Goal: Contribute content: Contribute content

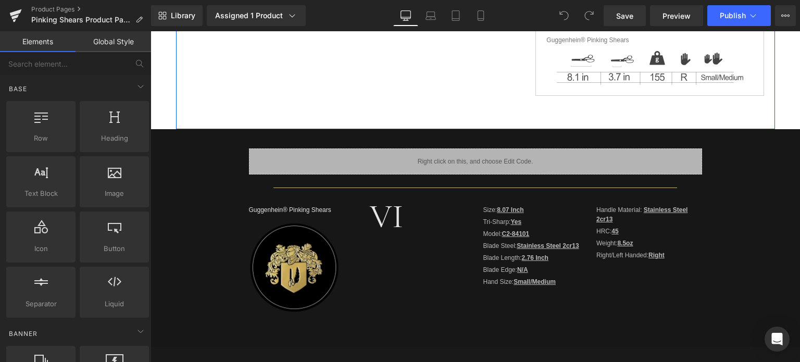
scroll to position [313, 0]
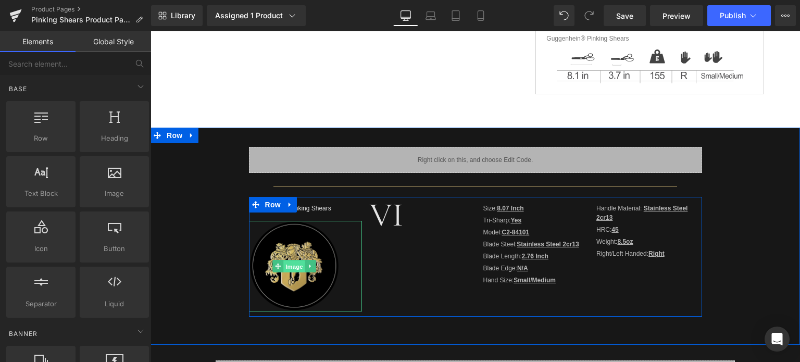
click at [291, 266] on span "Image" at bounding box center [294, 267] width 22 height 13
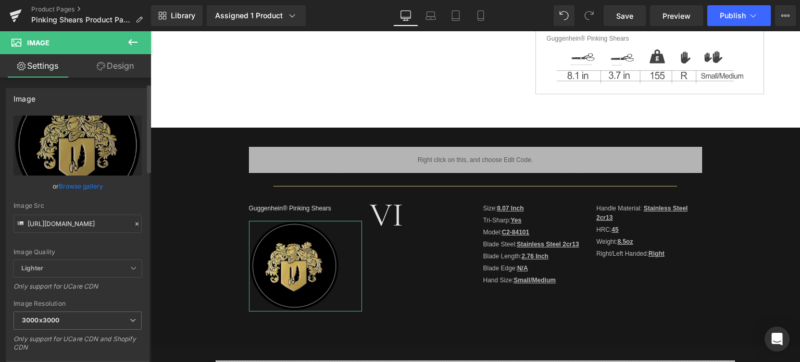
scroll to position [104, 0]
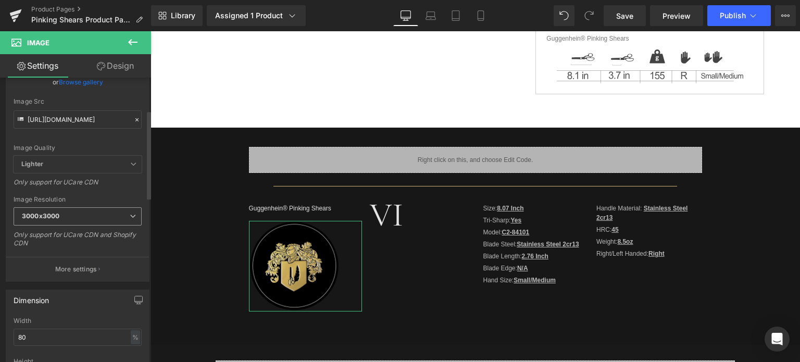
click at [71, 219] on span "3000x3000" at bounding box center [78, 216] width 128 height 18
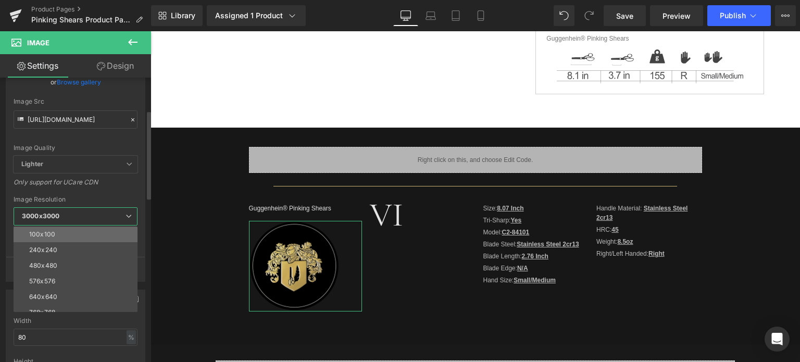
click at [75, 234] on li "100x100" at bounding box center [78, 235] width 129 height 16
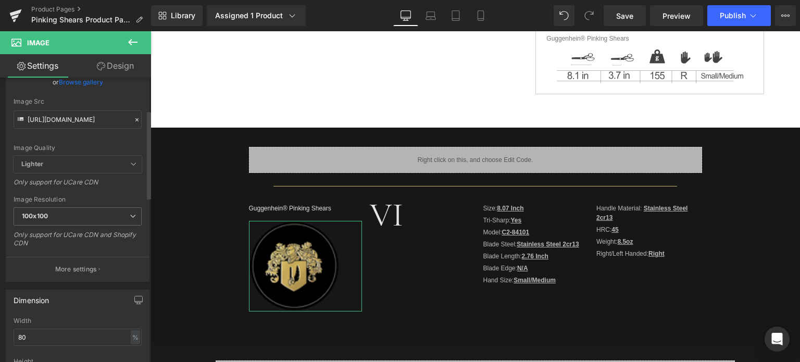
type input "[URL][DOMAIN_NAME]"
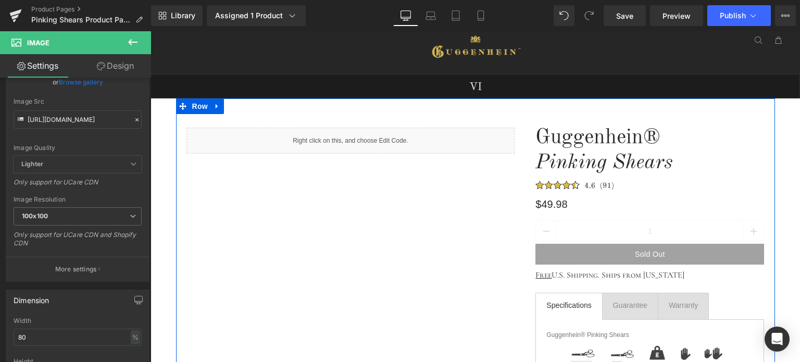
scroll to position [0, 0]
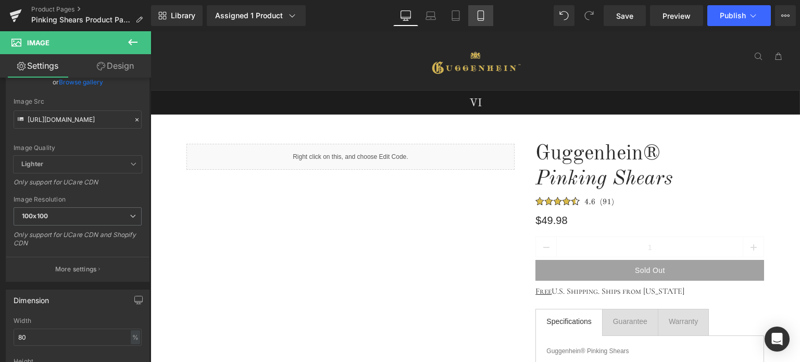
click at [481, 19] on icon at bounding box center [481, 19] width 6 height 0
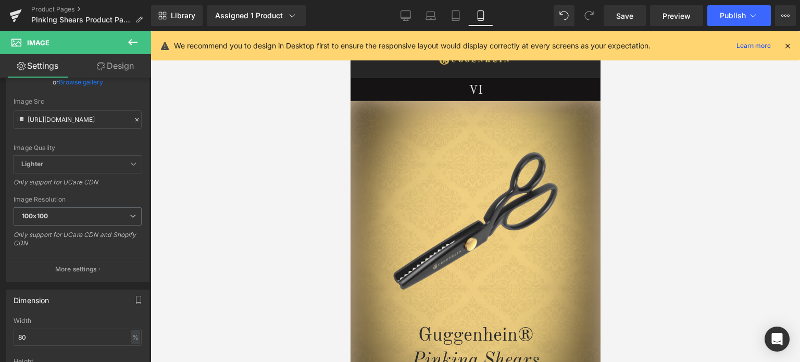
click at [790, 47] on icon at bounding box center [787, 45] width 9 height 9
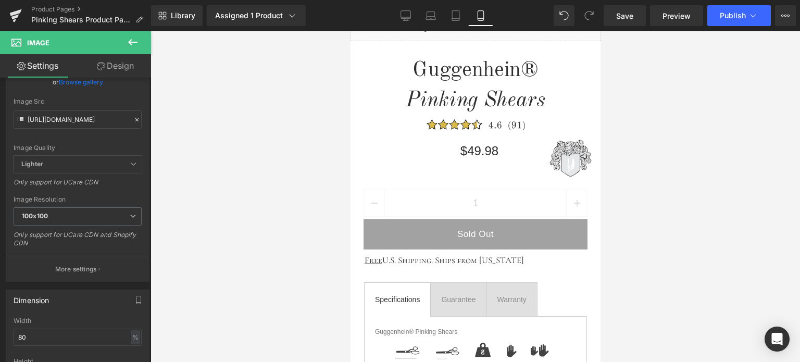
scroll to position [352, 0]
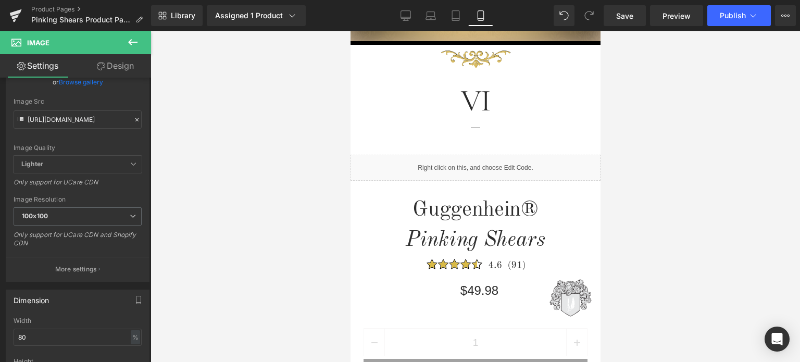
drag, startPoint x: 597, startPoint y: 155, endPoint x: 1004, endPoint y: 128, distance: 408.4
click at [406, 14] on icon at bounding box center [406, 15] width 10 height 10
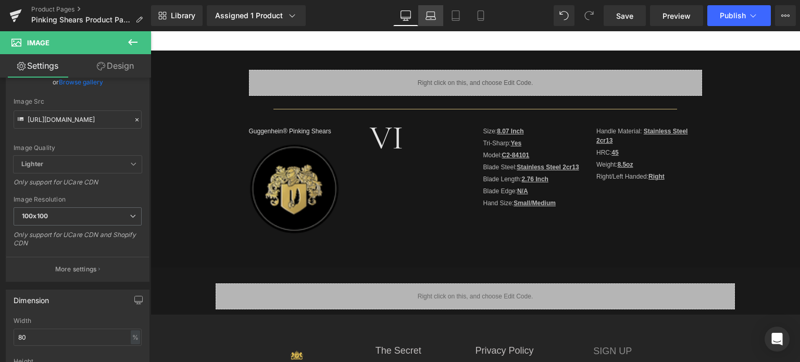
click at [433, 10] on icon at bounding box center [431, 15] width 10 height 10
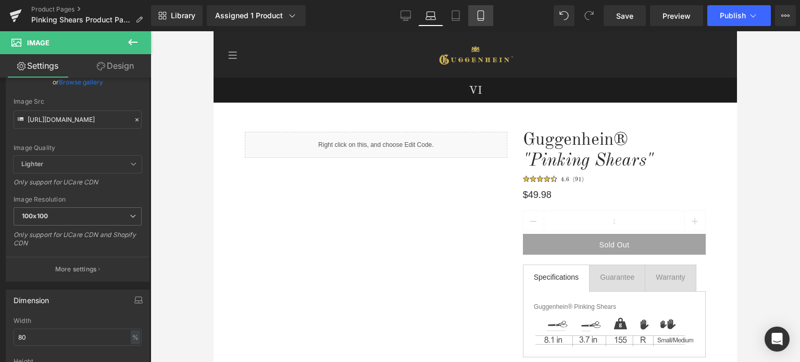
click at [485, 19] on icon at bounding box center [481, 15] width 10 height 10
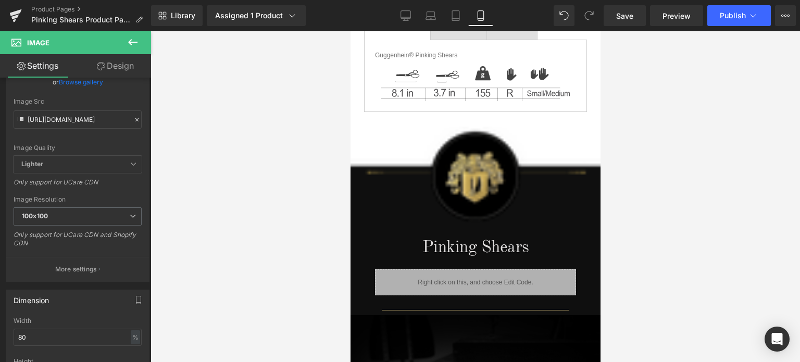
scroll to position [821, 0]
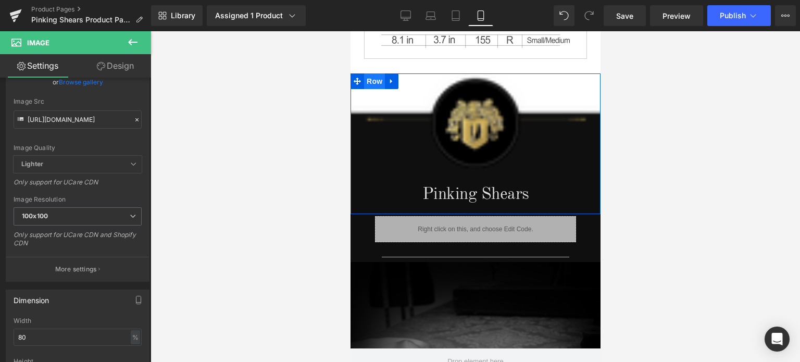
click at [370, 77] on span "Row" at bounding box center [374, 81] width 21 height 16
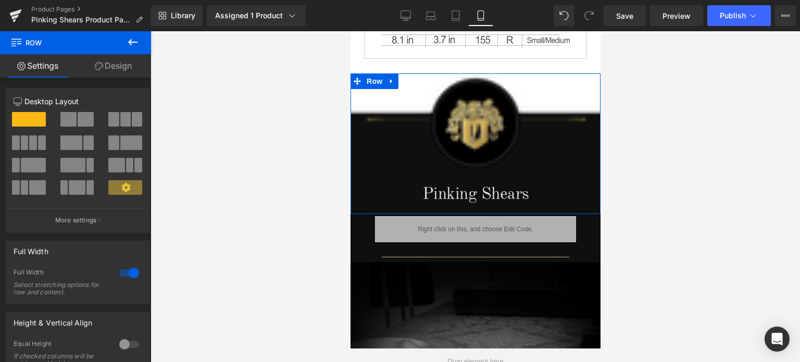
drag, startPoint x: 115, startPoint y: 67, endPoint x: 51, endPoint y: 157, distance: 110.6
click at [115, 67] on link "Design" at bounding box center [114, 65] width 76 height 23
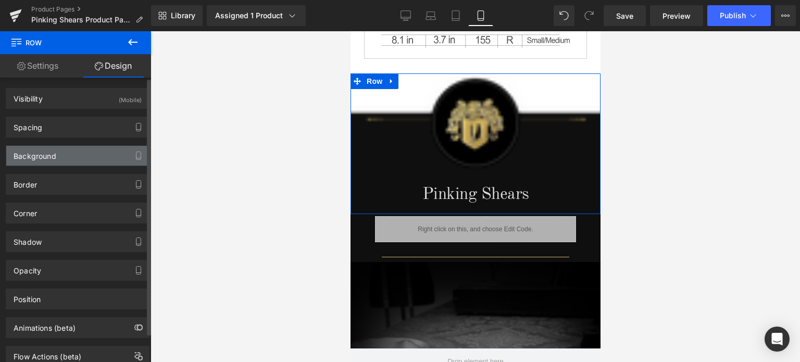
click at [51, 157] on div "Background" at bounding box center [35, 153] width 43 height 15
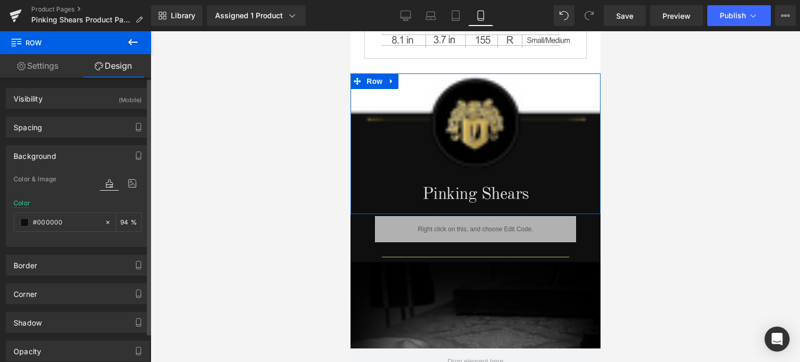
type input "#000000"
type input "94"
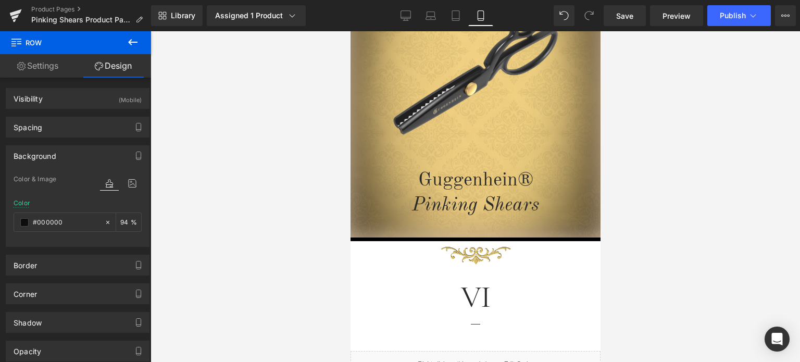
scroll to position [40, 0]
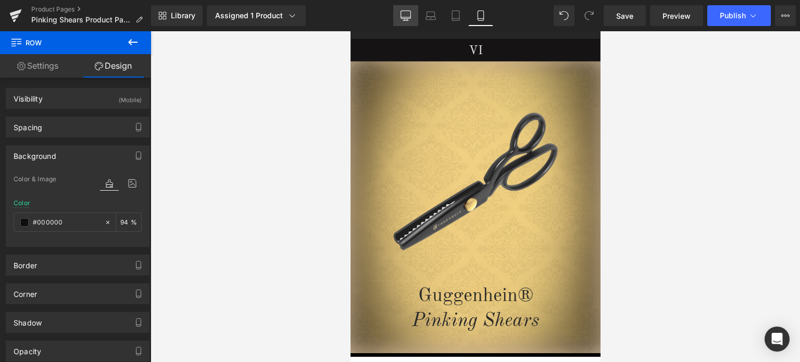
click at [411, 15] on icon at bounding box center [406, 15] width 10 height 10
type input "transparent"
type input "0"
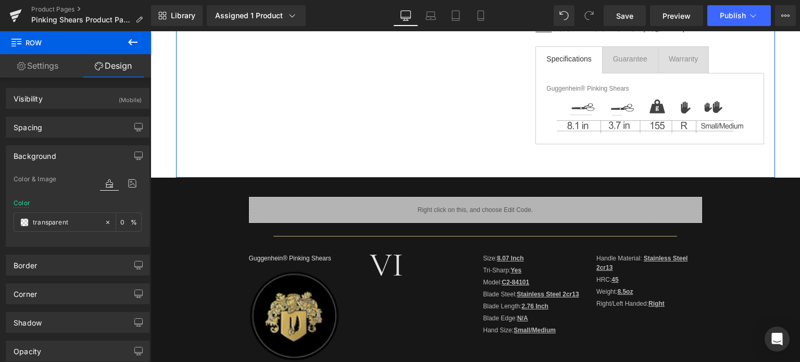
scroll to position [365, 0]
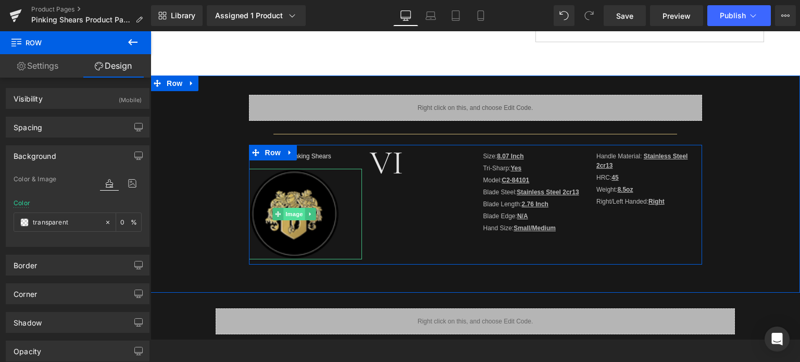
click at [292, 213] on span "Image" at bounding box center [294, 214] width 22 height 13
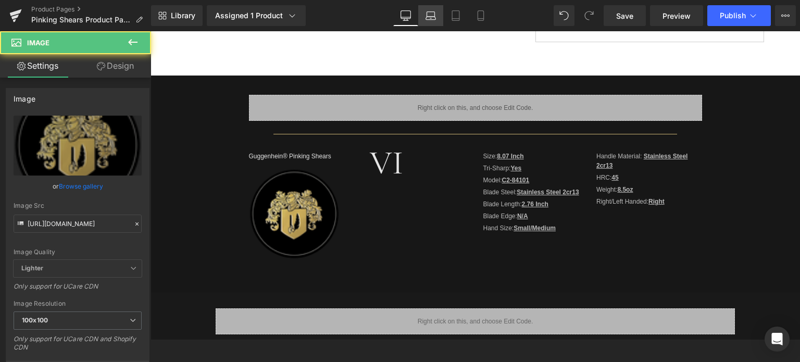
click at [429, 10] on icon at bounding box center [431, 15] width 10 height 10
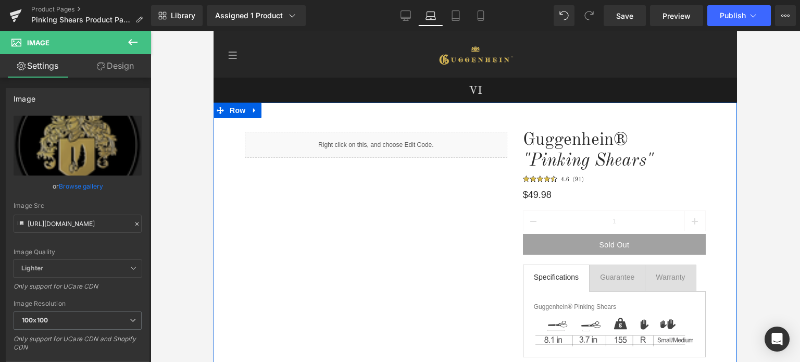
scroll to position [313, 0]
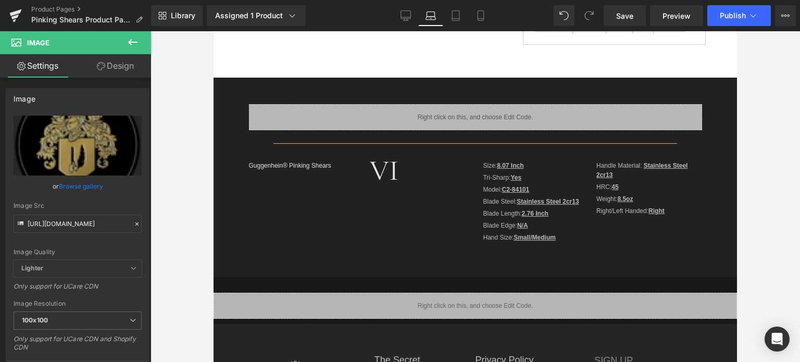
click at [132, 38] on icon at bounding box center [133, 42] width 13 height 13
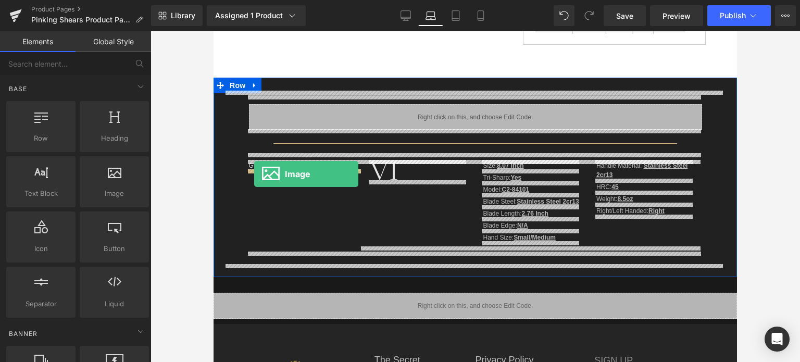
drag, startPoint x: 326, startPoint y: 224, endPoint x: 254, endPoint y: 174, distance: 87.3
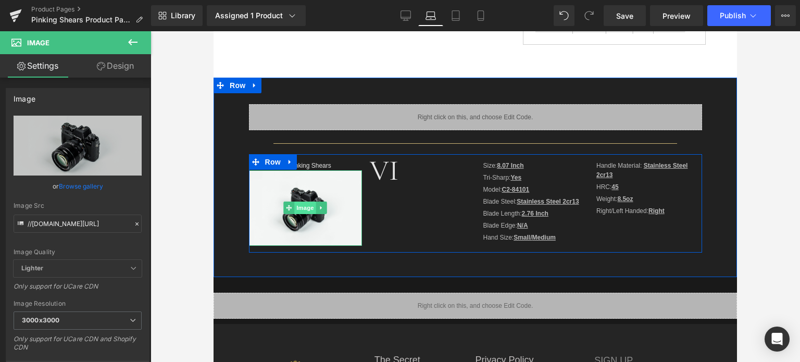
click at [301, 209] on span "Image" at bounding box center [305, 208] width 22 height 13
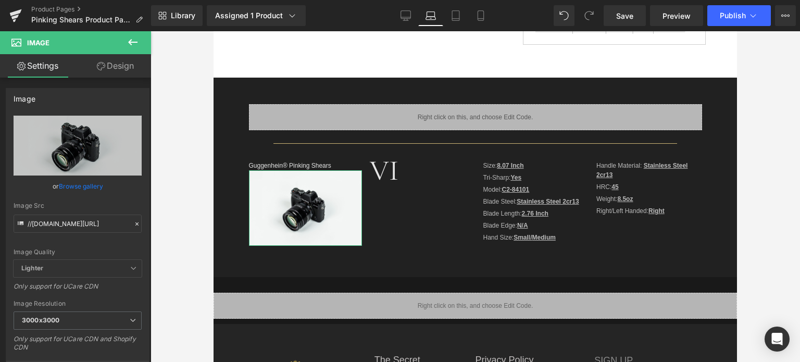
click at [116, 69] on link "Design" at bounding box center [116, 65] width 76 height 23
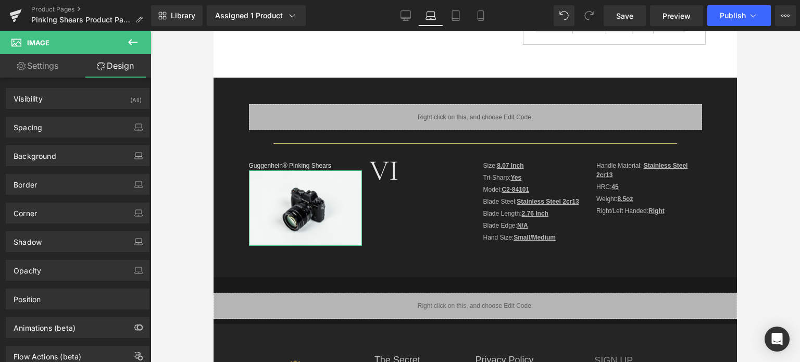
click at [46, 68] on link "Settings" at bounding box center [38, 65] width 76 height 23
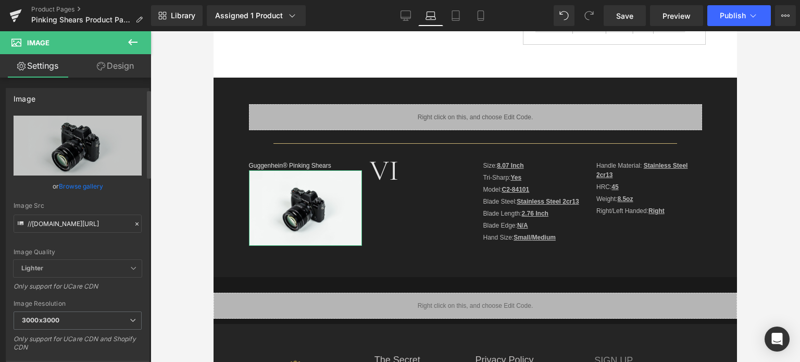
scroll to position [261, 0]
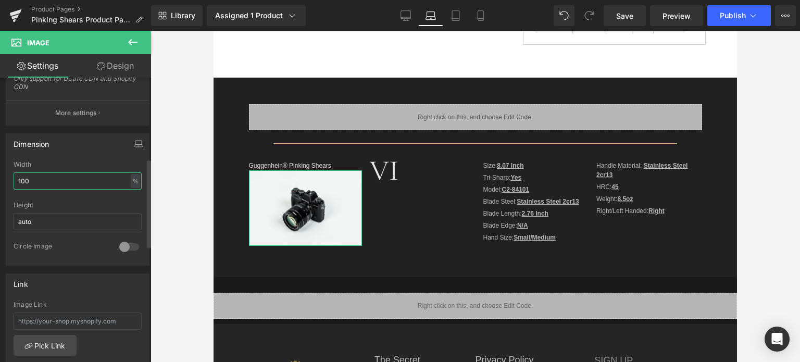
drag, startPoint x: 35, startPoint y: 181, endPoint x: 6, endPoint y: 179, distance: 29.3
click at [6, 179] on div "100% Width 100 % % px auto Height auto 0 Circle Image" at bounding box center [77, 213] width 143 height 104
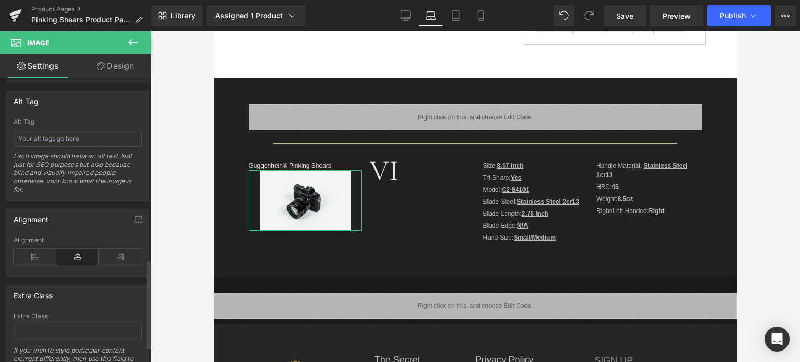
scroll to position [635, 0]
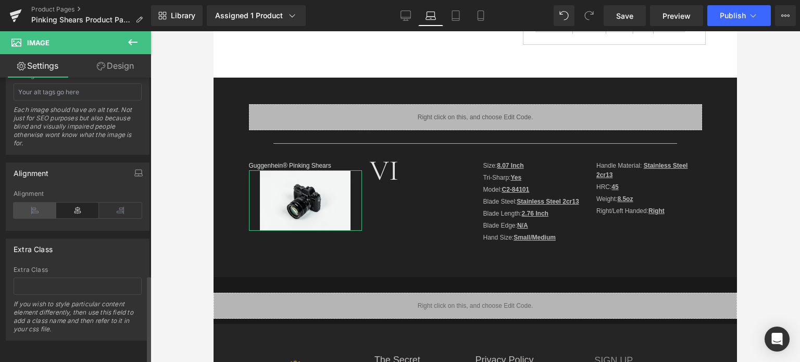
type input "80"
click at [36, 205] on icon at bounding box center [35, 211] width 43 height 16
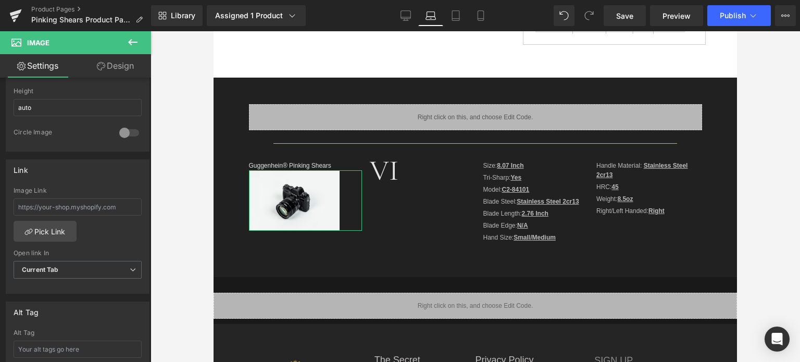
scroll to position [166, 0]
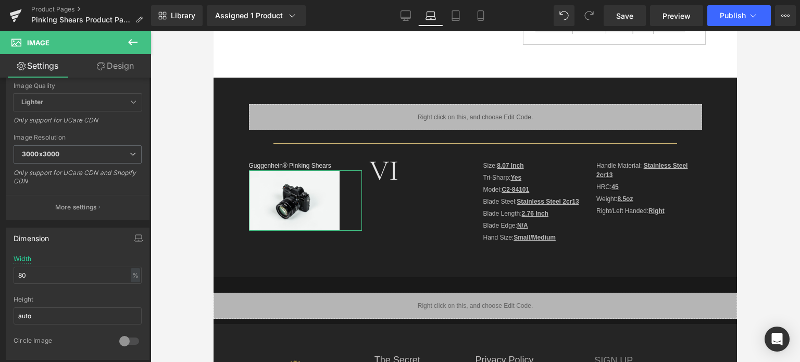
click at [115, 64] on link "Design" at bounding box center [116, 65] width 76 height 23
type input "0"
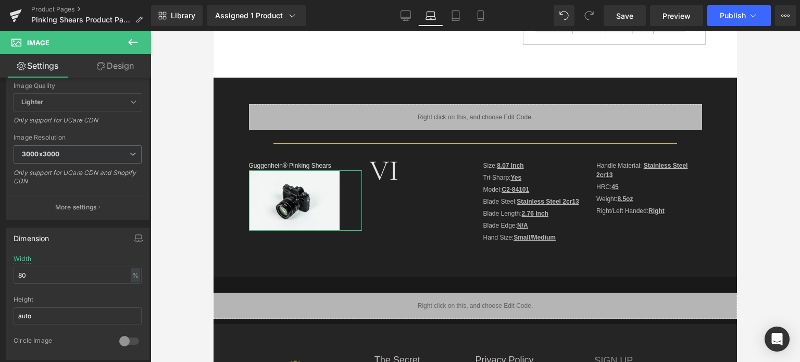
type input "0"
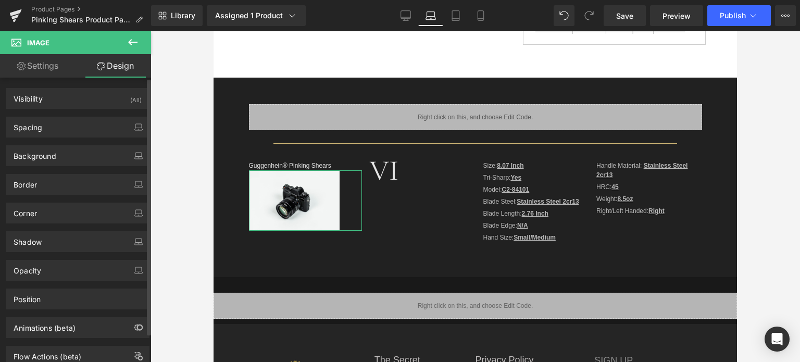
drag, startPoint x: 51, startPoint y: 127, endPoint x: 65, endPoint y: 153, distance: 29.6
click at [51, 127] on div "Spacing" at bounding box center [77, 127] width 143 height 20
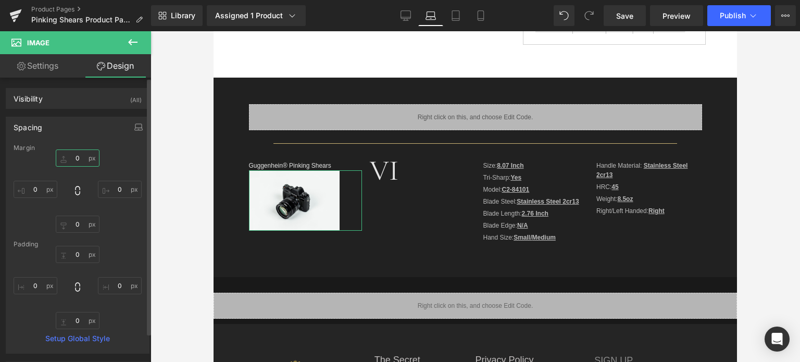
click at [81, 159] on input "0" at bounding box center [78, 158] width 44 height 17
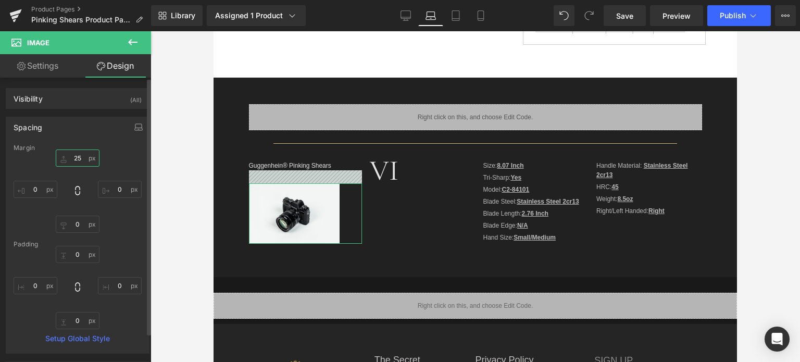
click at [73, 156] on input "25" at bounding box center [78, 158] width 44 height 17
click at [72, 157] on input "25" at bounding box center [78, 158] width 44 height 17
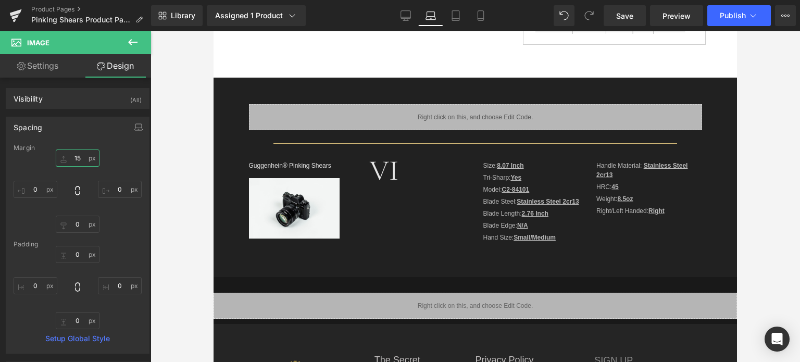
type input "15"
click at [137, 36] on icon at bounding box center [133, 42] width 13 height 13
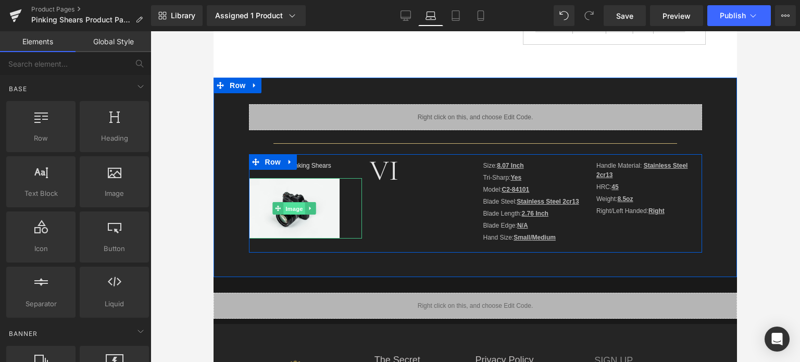
click at [289, 206] on span "Image" at bounding box center [294, 209] width 22 height 13
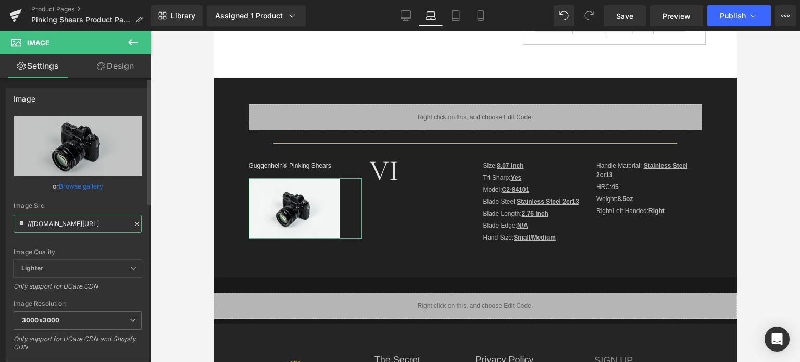
click at [71, 220] on input "//[DOMAIN_NAME][URL]" at bounding box center [78, 224] width 128 height 18
paste input "info@landmarklofts.com"
type input "info@landmarklofts.com"
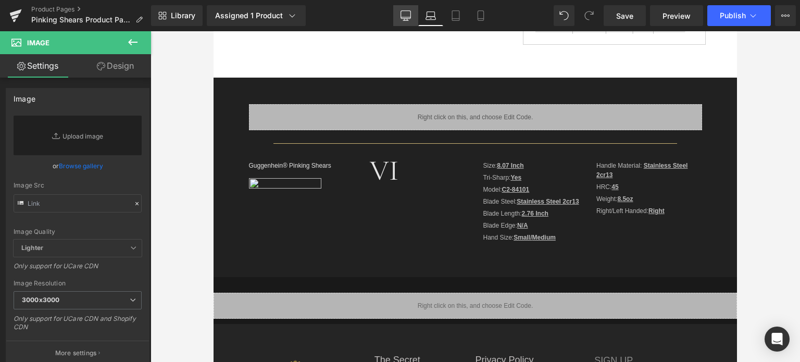
click at [410, 19] on icon at bounding box center [406, 15] width 10 height 8
type input "auto"
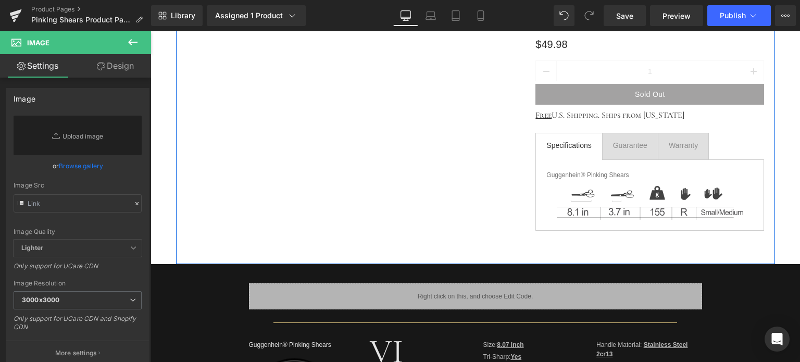
scroll to position [261, 0]
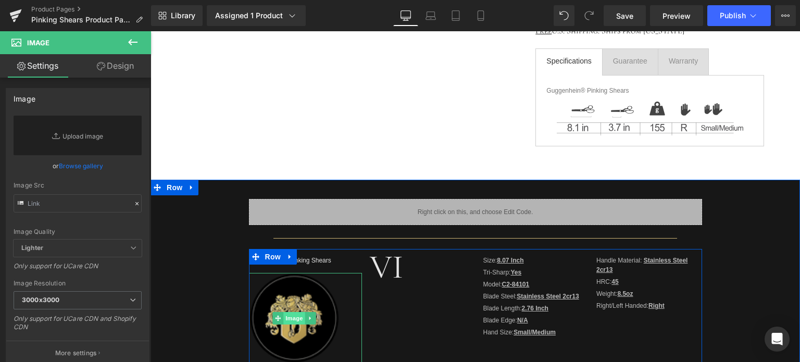
click at [293, 318] on span "Image" at bounding box center [294, 318] width 22 height 13
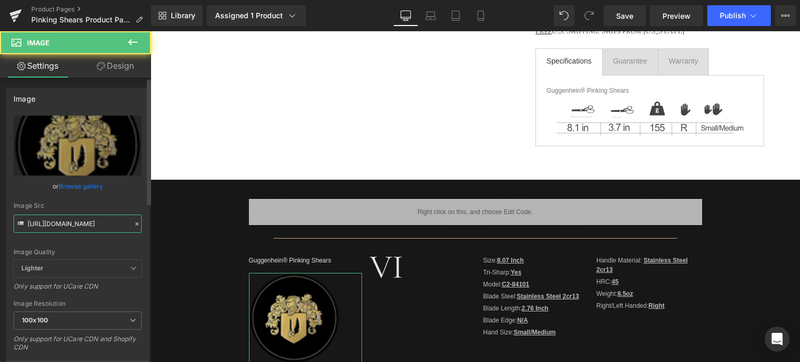
click at [63, 222] on input "[URL][DOMAIN_NAME]" at bounding box center [78, 224] width 128 height 18
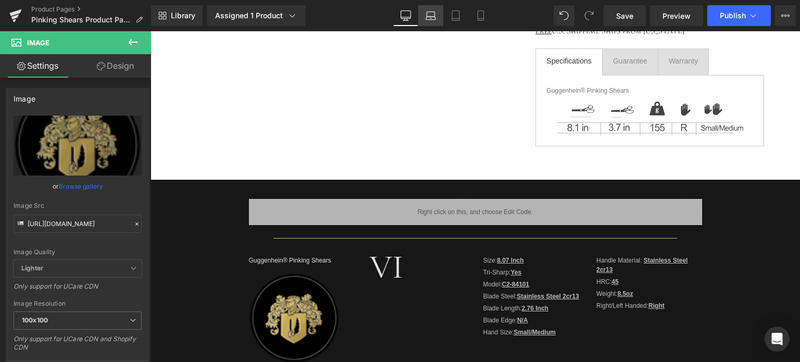
click at [433, 13] on icon at bounding box center [431, 15] width 10 height 10
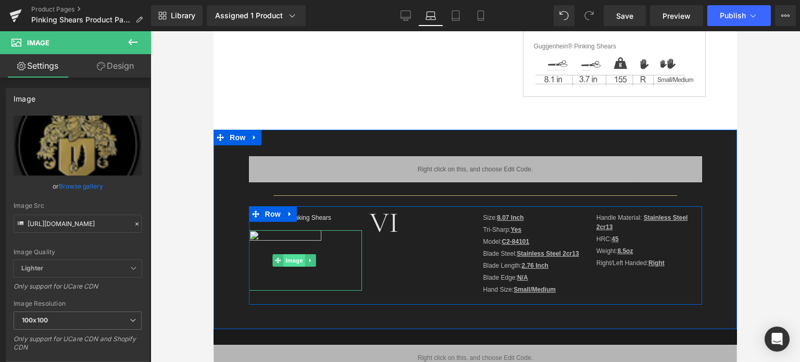
click at [284, 263] on span "Image" at bounding box center [294, 260] width 22 height 13
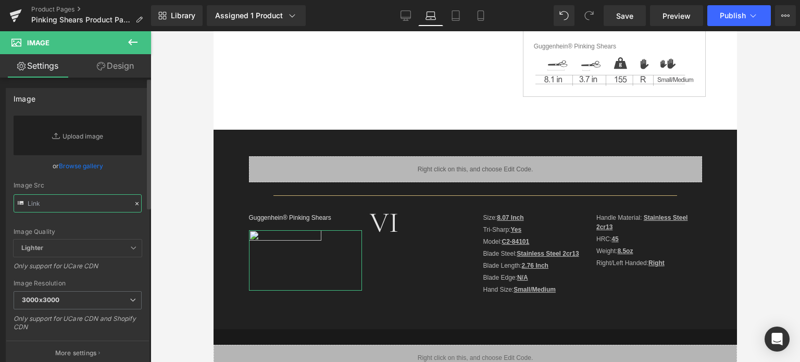
click at [36, 202] on input "text" at bounding box center [78, 203] width 128 height 18
paste input "[URL][DOMAIN_NAME]"
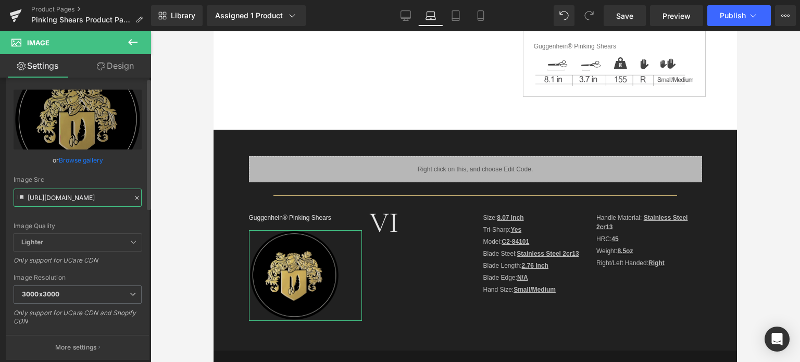
scroll to position [104, 0]
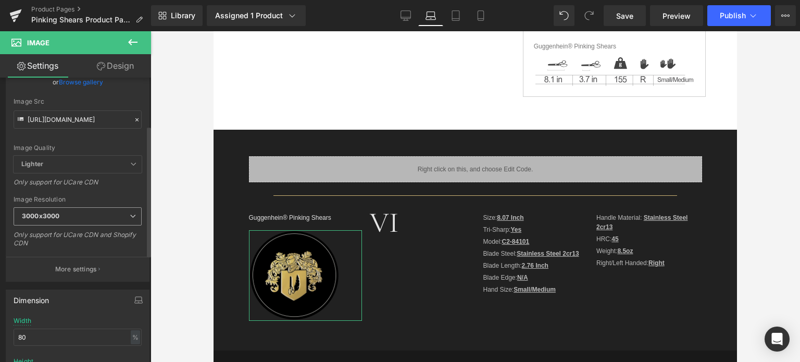
click at [84, 218] on span "3000x3000" at bounding box center [78, 216] width 128 height 18
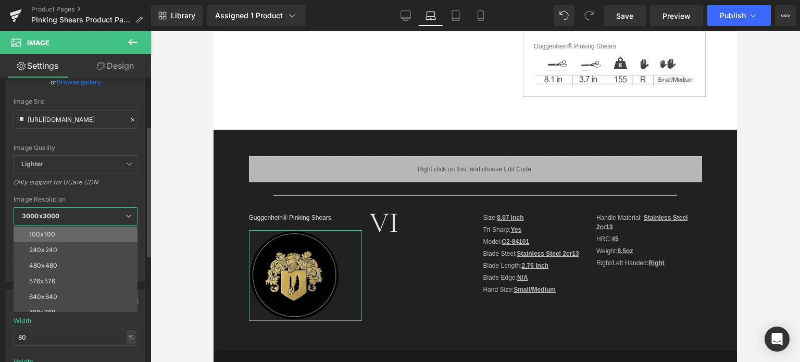
click at [81, 232] on li "100x100" at bounding box center [78, 235] width 129 height 16
type input "[URL][DOMAIN_NAME]"
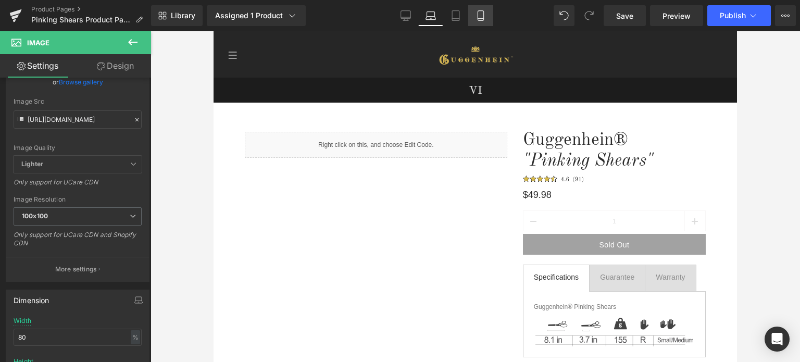
click at [485, 17] on icon at bounding box center [481, 15] width 10 height 10
type input "auto"
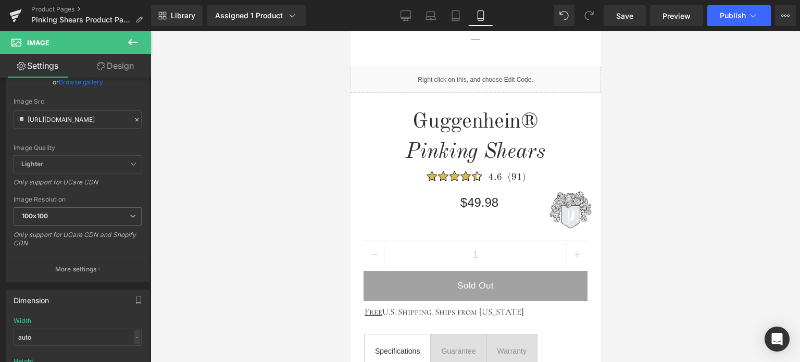
scroll to position [435, 0]
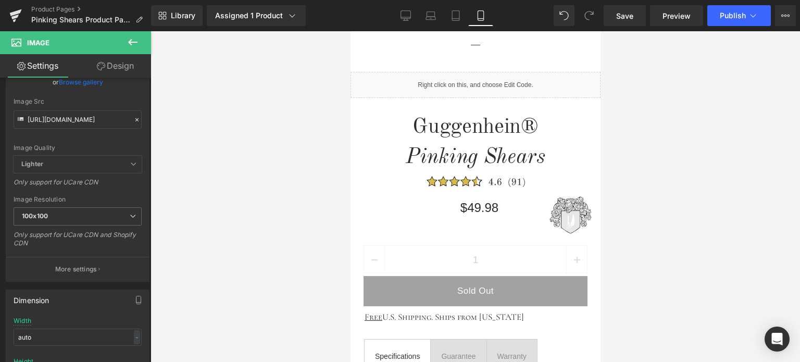
drag, startPoint x: 595, startPoint y: 59, endPoint x: 952, endPoint y: 142, distance: 366.8
click at [634, 14] on span "Save" at bounding box center [624, 15] width 17 height 11
click at [674, 17] on span "Preview" at bounding box center [677, 15] width 28 height 11
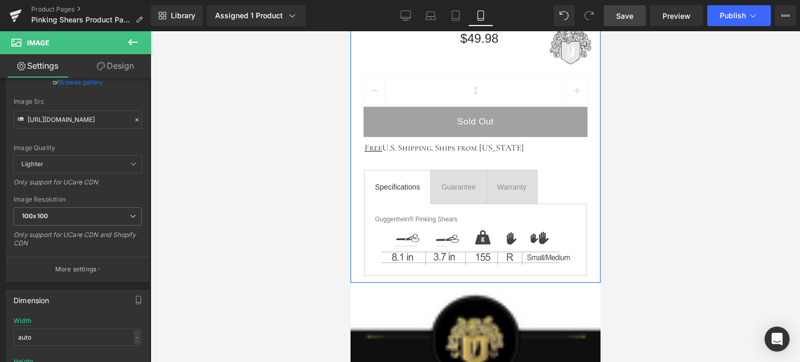
scroll to position [695, 0]
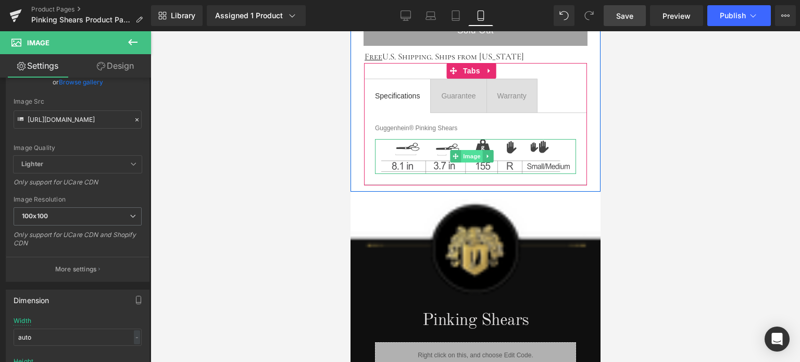
click at [470, 153] on span "Image" at bounding box center [472, 156] width 22 height 13
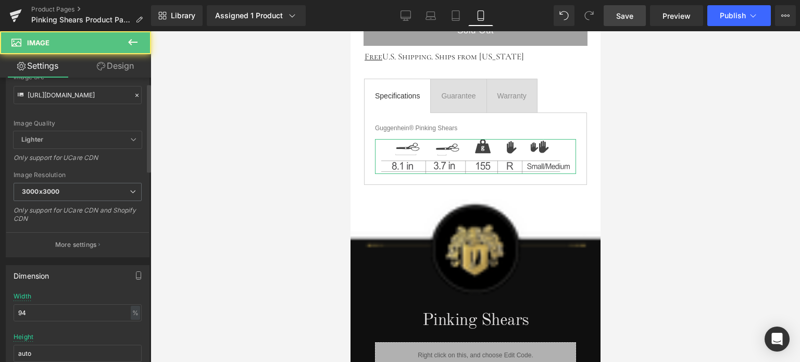
scroll to position [261, 0]
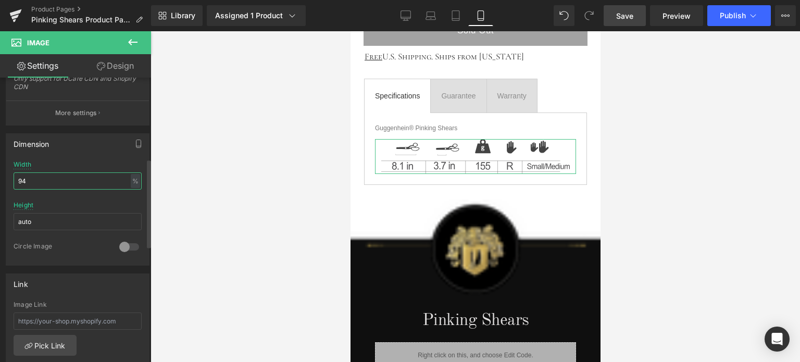
drag, startPoint x: 23, startPoint y: 177, endPoint x: 29, endPoint y: 177, distance: 5.7
click at [29, 177] on input "94" at bounding box center [78, 180] width 128 height 17
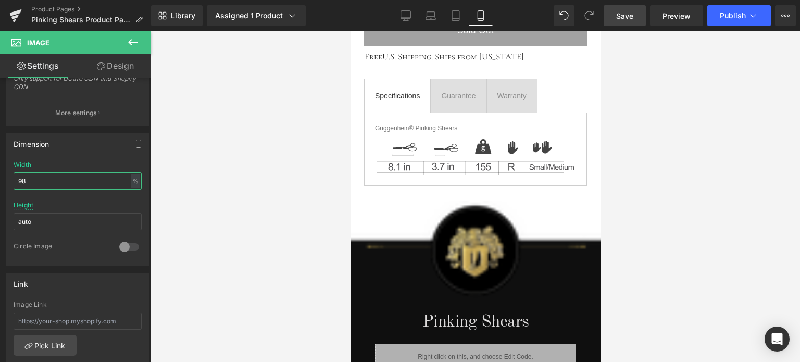
type input "98"
click at [631, 18] on span "Save" at bounding box center [624, 15] width 17 height 11
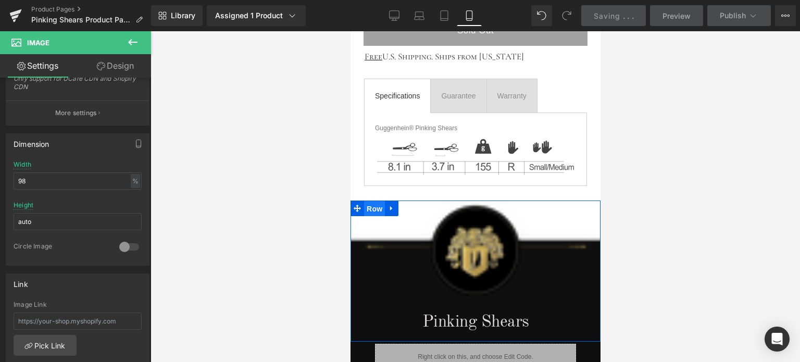
click at [372, 203] on span "Row" at bounding box center [374, 209] width 21 height 16
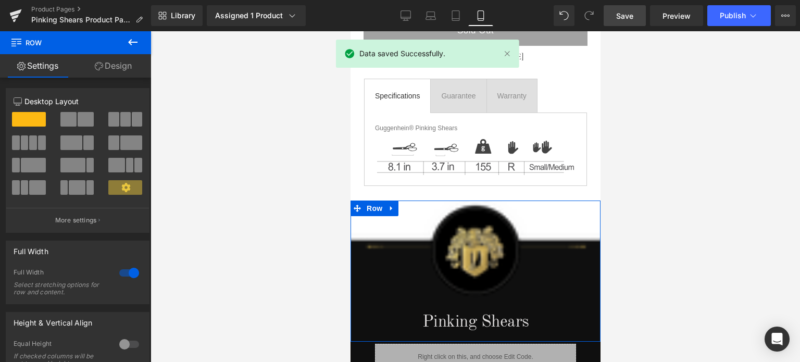
drag, startPoint x: 119, startPoint y: 63, endPoint x: 54, endPoint y: 161, distance: 117.6
click at [119, 63] on link "Design" at bounding box center [114, 65] width 76 height 23
click at [0, 0] on div "Background" at bounding box center [0, 0] width 0 height 0
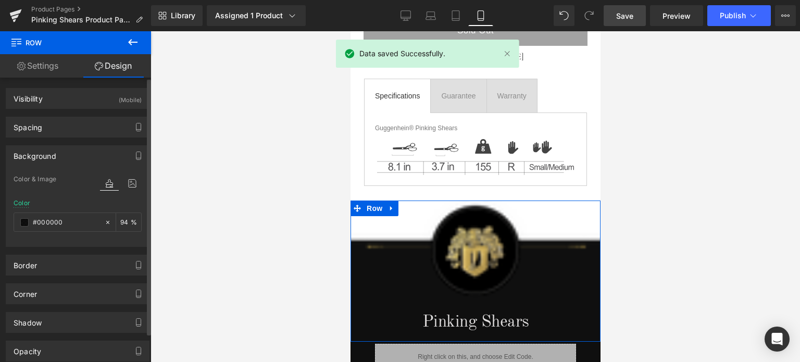
type input "#000000"
type input "94"
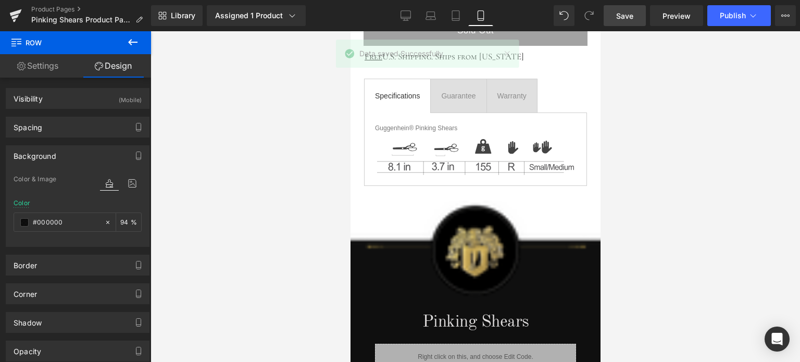
click at [137, 43] on icon at bounding box center [133, 42] width 13 height 13
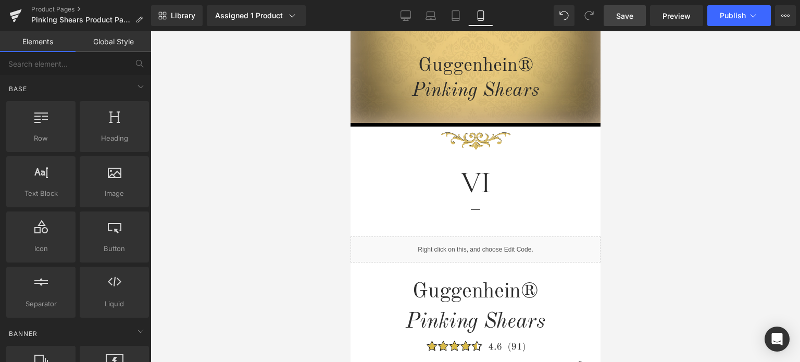
scroll to position [265, 0]
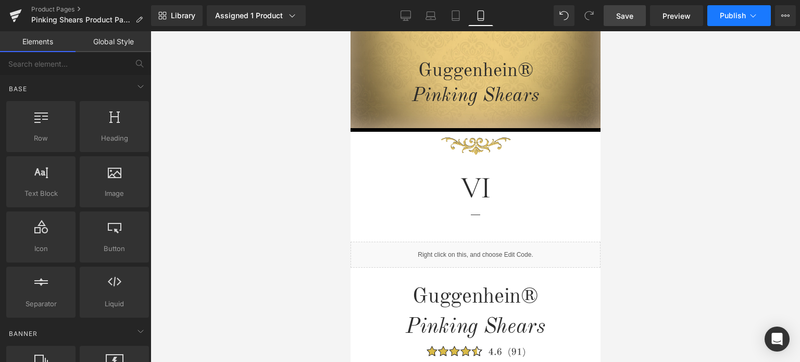
click at [738, 17] on span "Publish" at bounding box center [733, 15] width 26 height 8
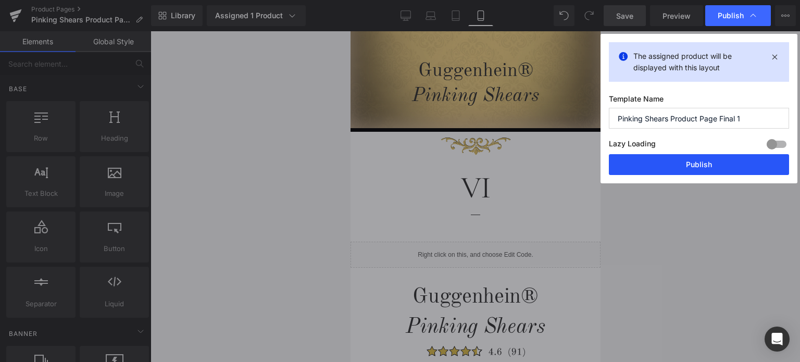
click at [693, 164] on button "Publish" at bounding box center [699, 164] width 180 height 21
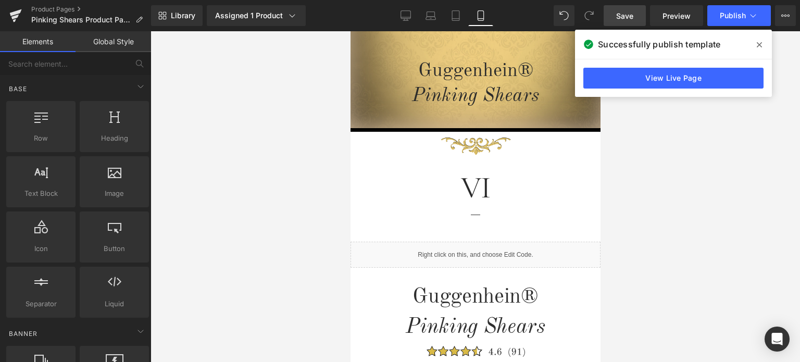
click at [762, 47] on icon at bounding box center [759, 44] width 5 height 5
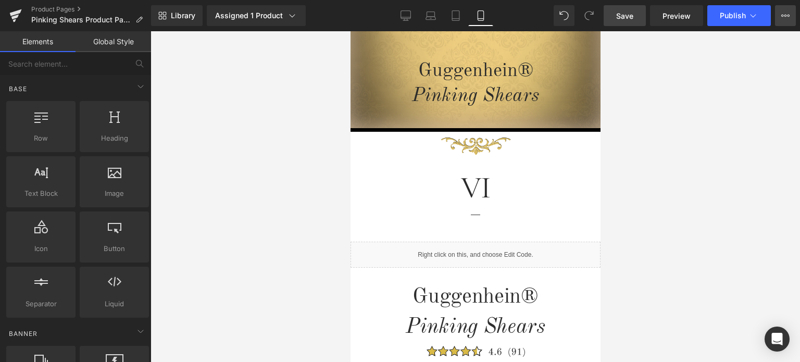
click at [787, 11] on icon at bounding box center [786, 15] width 8 height 8
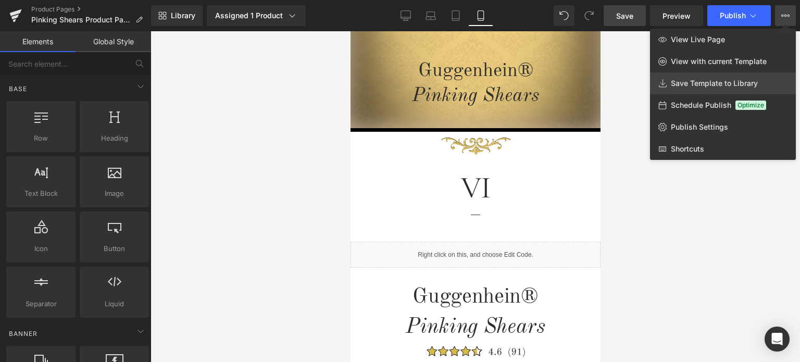
click at [697, 86] on span "Save Template to Library" at bounding box center [714, 83] width 87 height 9
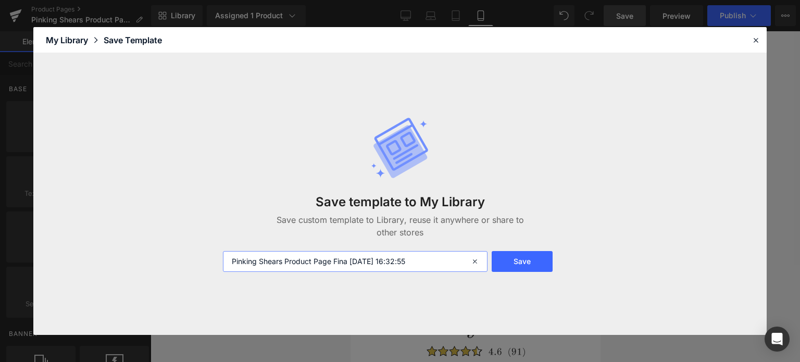
drag, startPoint x: 348, startPoint y: 262, endPoint x: 450, endPoint y: 261, distance: 102.1
click at [450, 261] on input "Pinking Shears Product Page Fina 2025-09-30 16:32:55" at bounding box center [355, 261] width 265 height 21
type input "Pinking Shears Product Page Final 1"
click at [526, 262] on button "Save" at bounding box center [522, 261] width 61 height 21
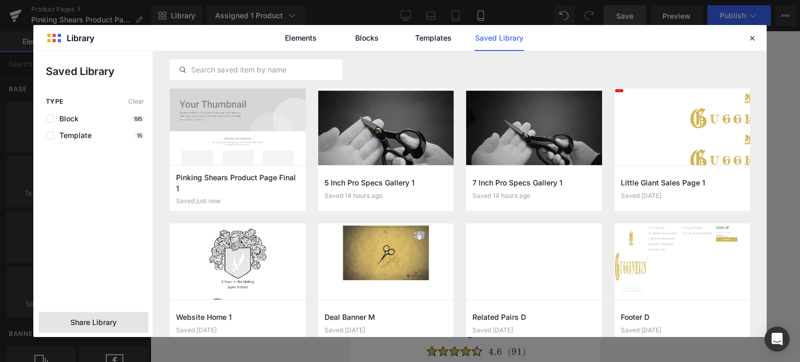
click at [93, 326] on span "Share Library" at bounding box center [93, 322] width 46 height 10
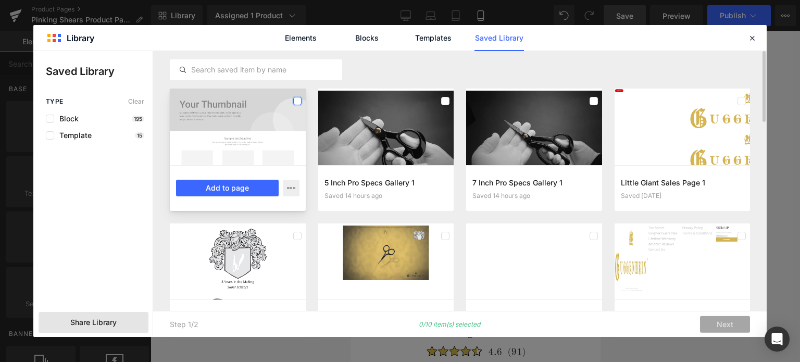
click at [295, 101] on label at bounding box center [297, 101] width 8 height 8
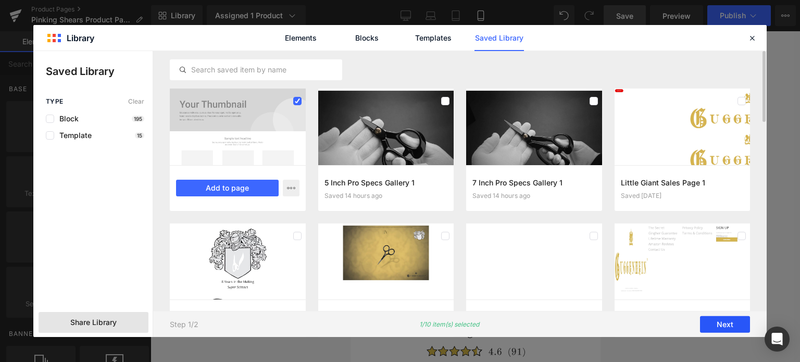
click at [723, 325] on button "Next" at bounding box center [725, 324] width 50 height 17
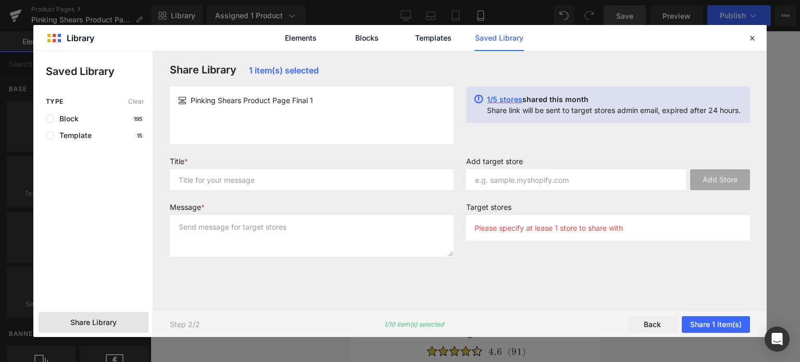
drag, startPoint x: 340, startPoint y: 98, endPoint x: 330, endPoint y: 98, distance: 9.9
click at [330, 98] on div "Pinking Shears Product Page Final 1" at bounding box center [311, 100] width 267 height 11
drag, startPoint x: 323, startPoint y: 100, endPoint x: 185, endPoint y: 104, distance: 137.1
click at [182, 104] on div "Pinking Shears Product Page Final 1" at bounding box center [311, 100] width 267 height 11
copy div "Pinking Shears Product Page Final 1"
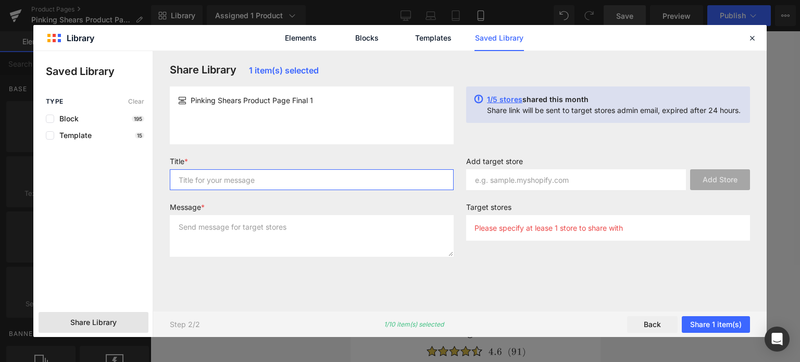
click at [205, 185] on input "text" at bounding box center [312, 179] width 284 height 21
paste input "Pinking Shears Product Page Final 1"
type input "Pinking Shears Product Page Final 1"
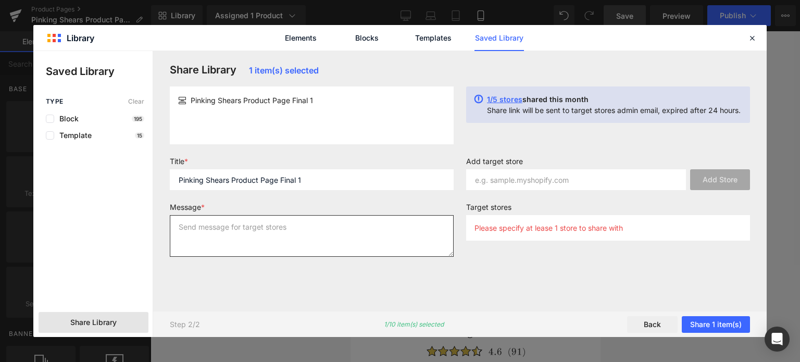
click at [206, 226] on textarea at bounding box center [312, 236] width 284 height 42
paste textarea "Pinking Shears Product Page Final 1"
type textarea "Pinking Shears Product Page Final 1"
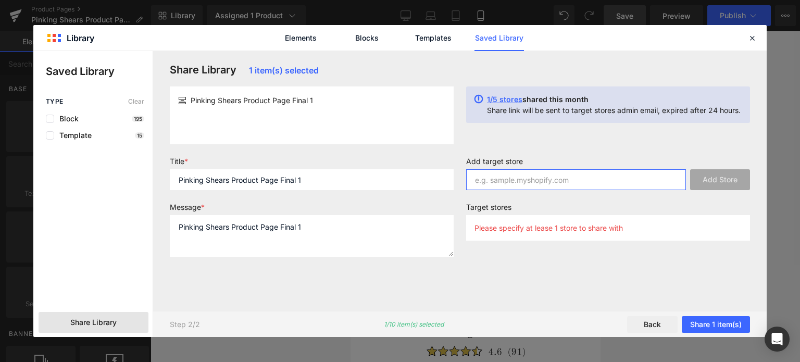
click at [520, 183] on input "text" at bounding box center [576, 179] width 220 height 21
type input "guggenhein-uk.myshopify.com"
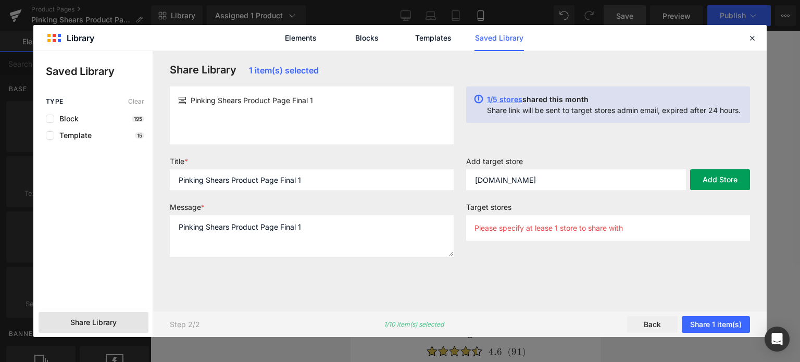
click at [723, 181] on button "Add Store" at bounding box center [720, 179] width 60 height 21
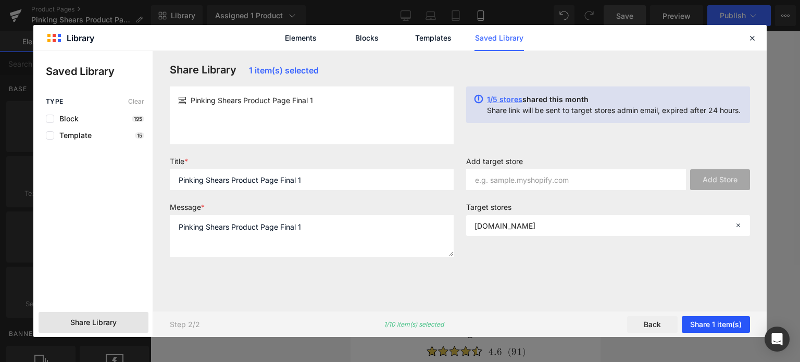
click at [708, 321] on button "Share 1 item(s)" at bounding box center [716, 324] width 68 height 17
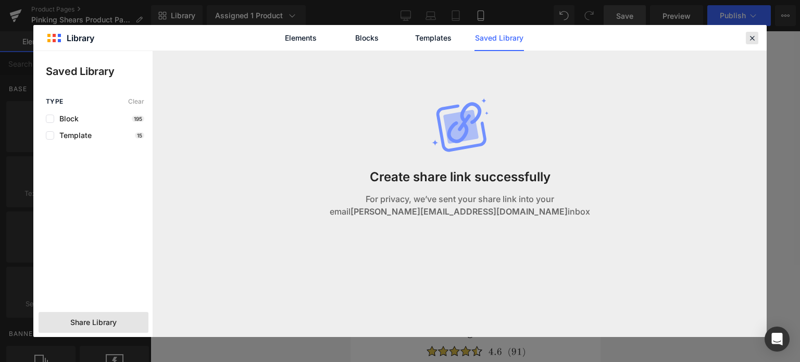
click at [751, 38] on icon at bounding box center [752, 37] width 9 height 9
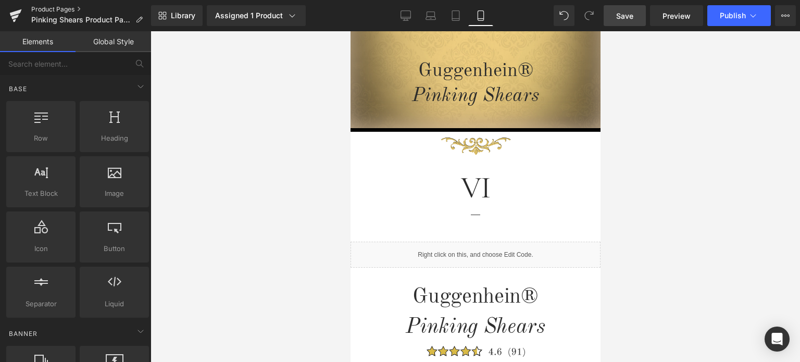
click at [63, 9] on link "Product Pages" at bounding box center [91, 9] width 120 height 8
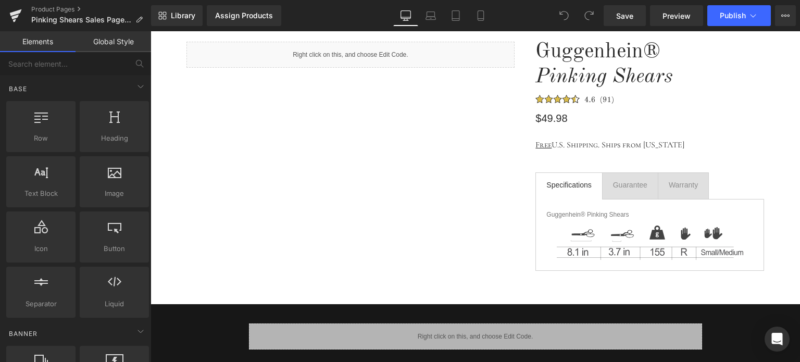
scroll to position [261, 0]
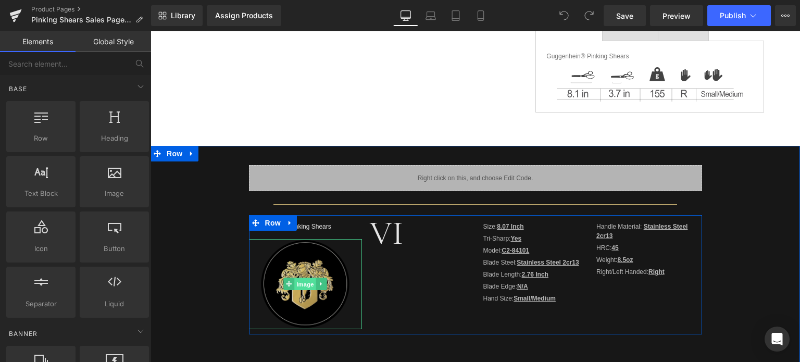
click at [297, 284] on span "Image" at bounding box center [305, 284] width 22 height 13
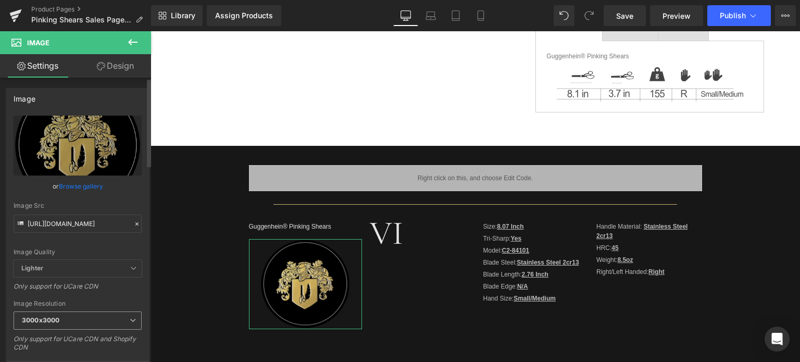
click at [61, 317] on span "3000x3000" at bounding box center [78, 321] width 128 height 18
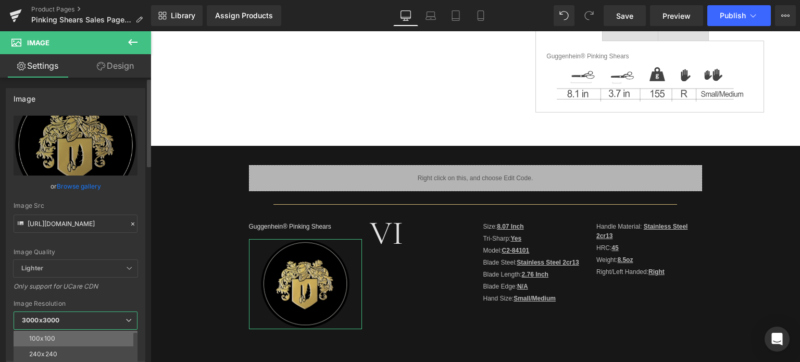
click at [68, 333] on li "100x100" at bounding box center [78, 339] width 129 height 16
type input "[URL][DOMAIN_NAME]"
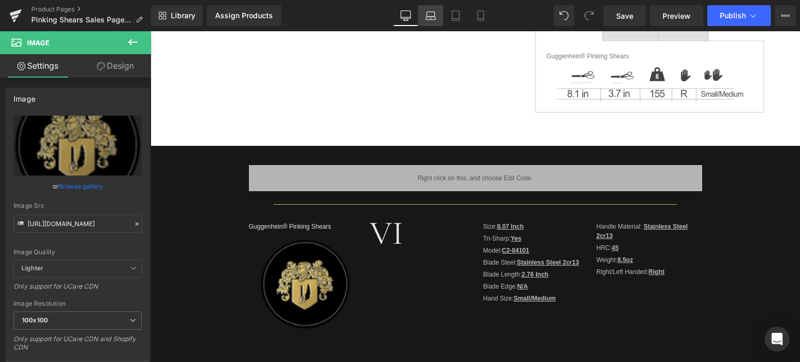
click at [435, 13] on icon at bounding box center [431, 14] width 8 height 5
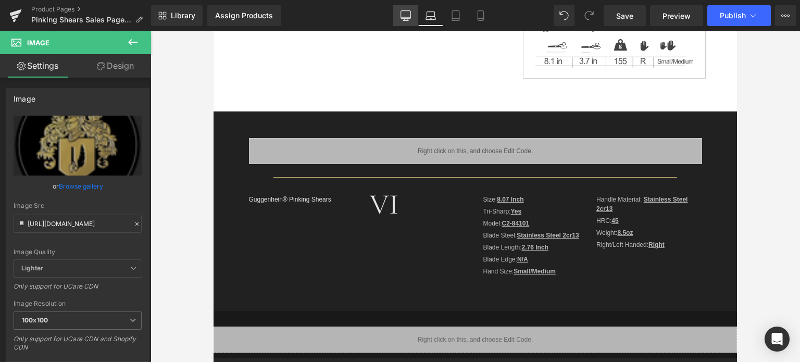
click at [411, 16] on icon at bounding box center [406, 15] width 10 height 10
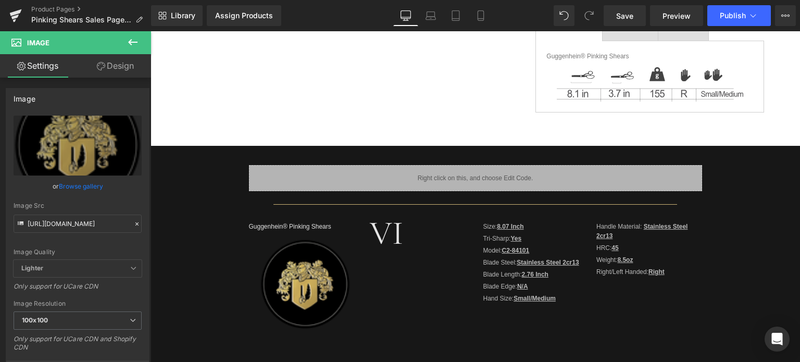
scroll to position [355, 0]
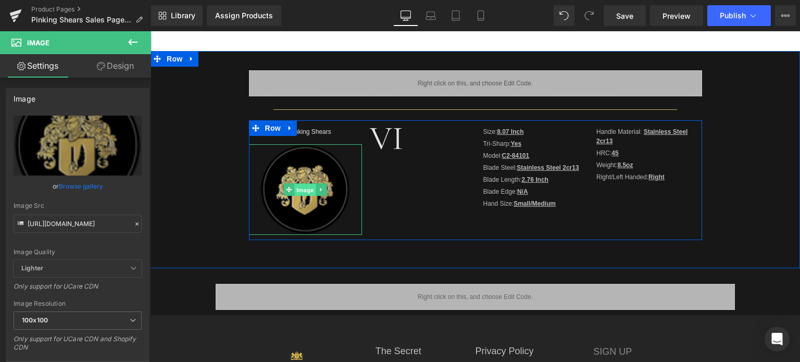
click at [301, 188] on span "Image" at bounding box center [305, 189] width 22 height 13
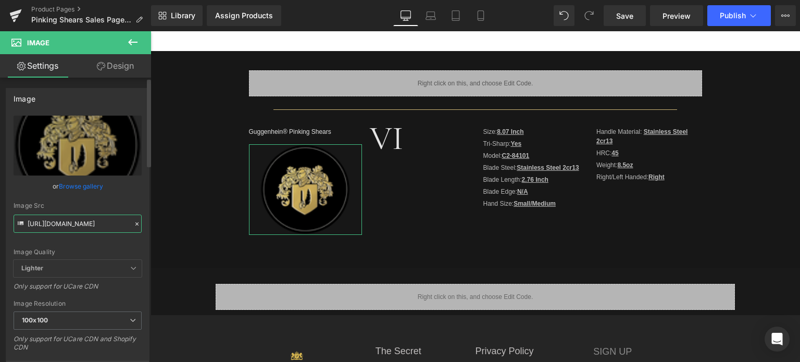
click at [65, 217] on input "[URL][DOMAIN_NAME]" at bounding box center [78, 224] width 128 height 18
click at [431, 15] on icon at bounding box center [431, 15] width 10 height 10
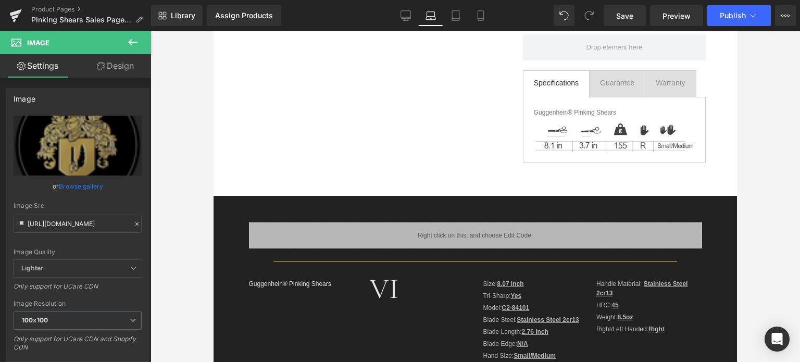
scroll to position [313, 0]
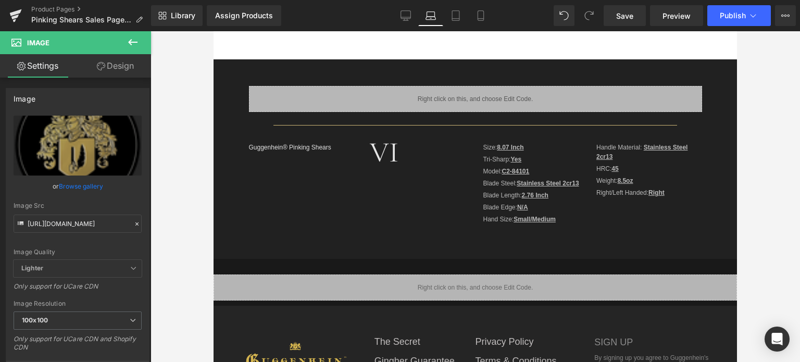
click at [132, 43] on icon at bounding box center [133, 42] width 13 height 13
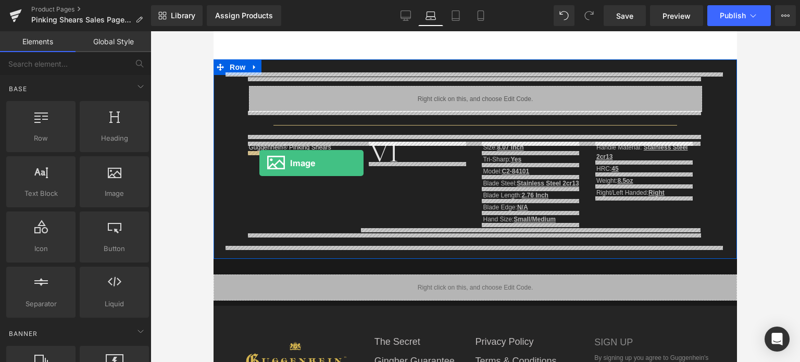
drag, startPoint x: 326, startPoint y: 216, endPoint x: 259, endPoint y: 163, distance: 84.9
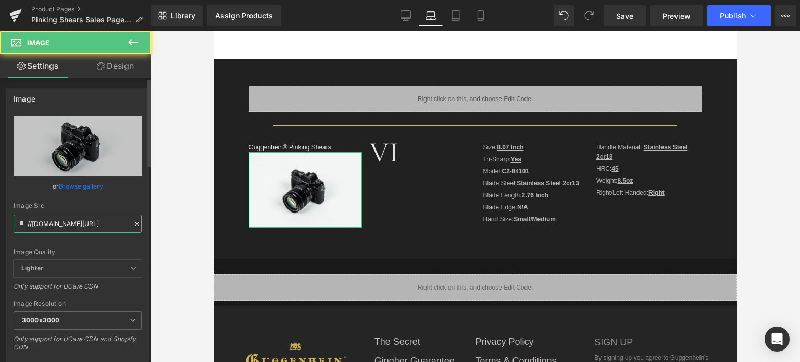
click at [75, 222] on input "//[DOMAIN_NAME][URL]" at bounding box center [78, 224] width 128 height 18
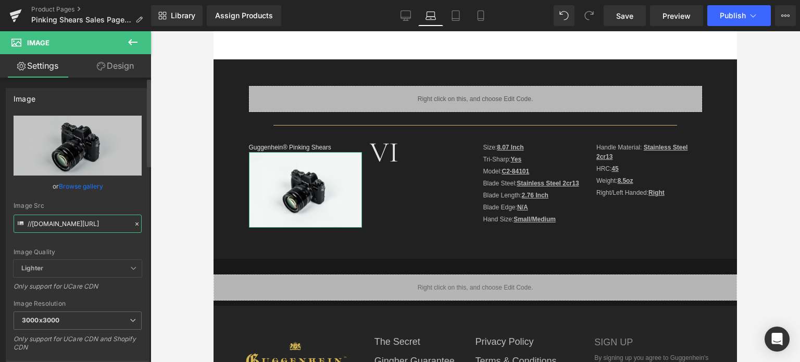
paste input "[URL][DOMAIN_NAME]"
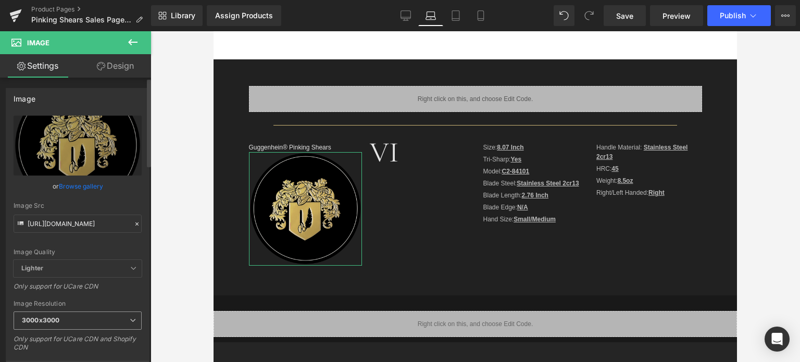
click at [65, 322] on span "3000x3000" at bounding box center [78, 321] width 128 height 18
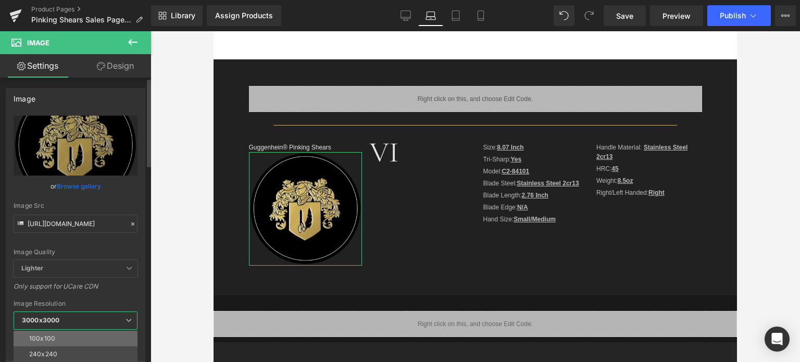
click at [67, 338] on li "100x100" at bounding box center [78, 339] width 129 height 16
type input "[URL][DOMAIN_NAME]"
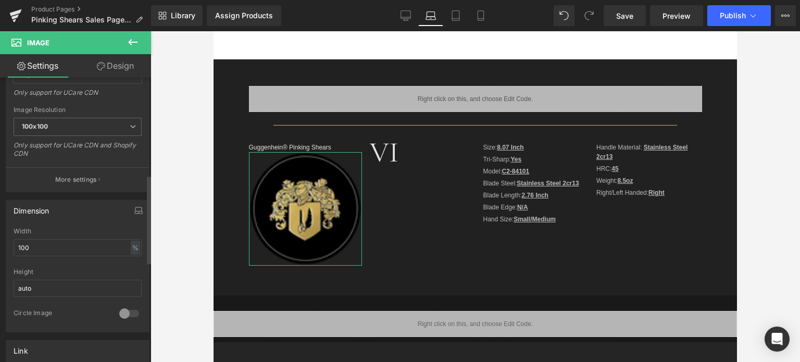
scroll to position [313, 0]
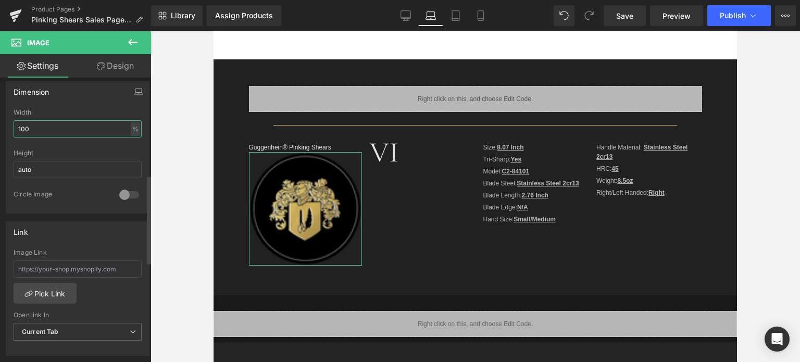
drag, startPoint x: 33, startPoint y: 132, endPoint x: 11, endPoint y: 128, distance: 22.2
click at [13, 128] on div "100% Width 100 % % px auto Height auto 0 Circle Image" at bounding box center [77, 161] width 143 height 104
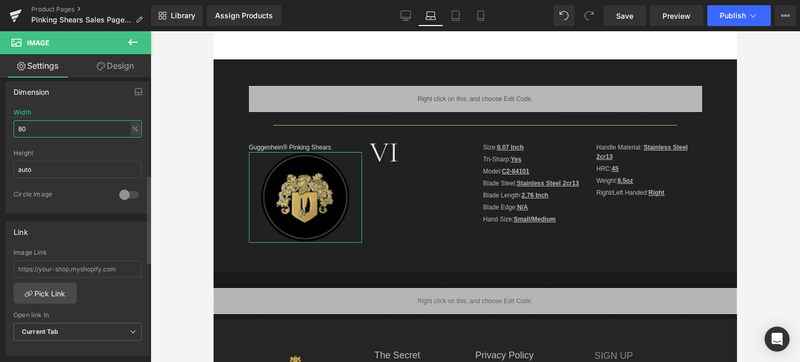
scroll to position [625, 0]
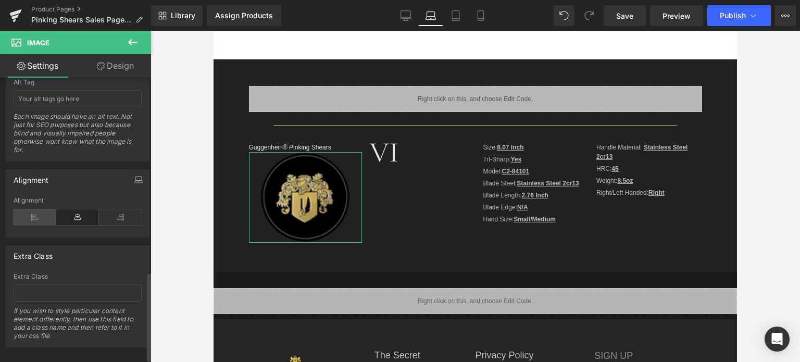
type input "80"
click at [36, 216] on icon at bounding box center [35, 217] width 43 height 16
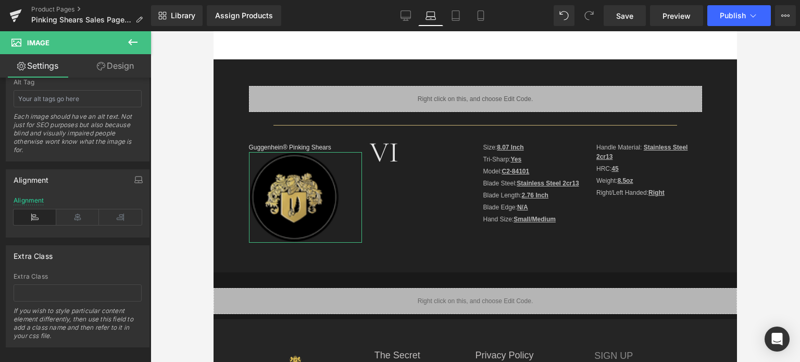
click at [117, 59] on link "Design" at bounding box center [116, 65] width 76 height 23
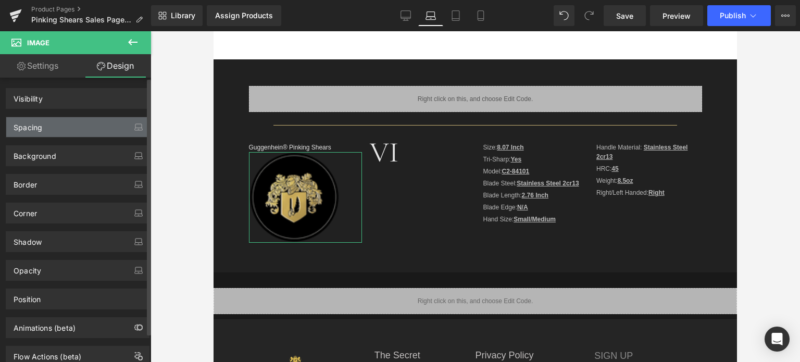
click at [69, 127] on div "Spacing" at bounding box center [77, 127] width 143 height 20
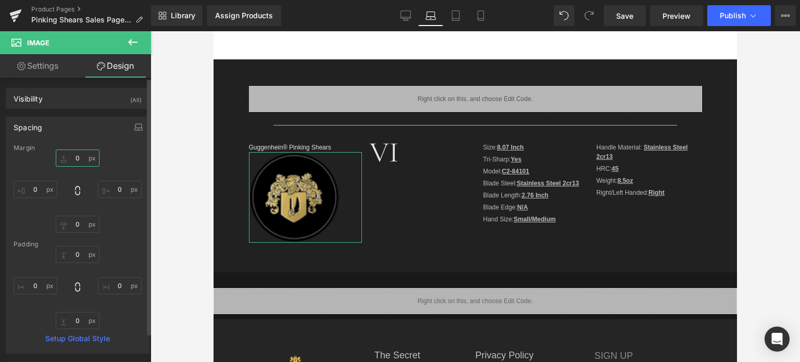
click at [77, 157] on input "0" at bounding box center [78, 158] width 44 height 17
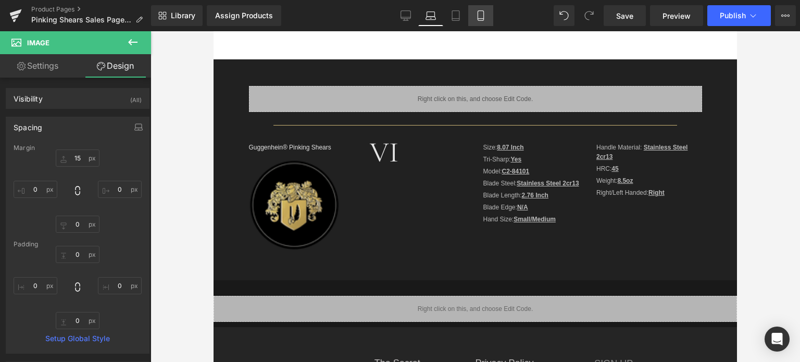
click at [481, 19] on icon at bounding box center [481, 15] width 10 height 10
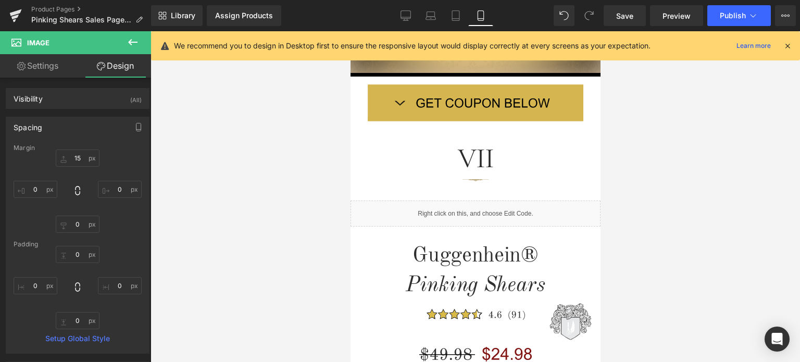
type input "0"
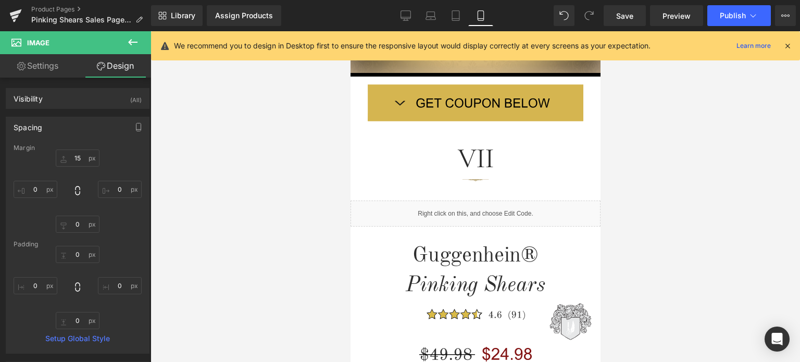
type input "0"
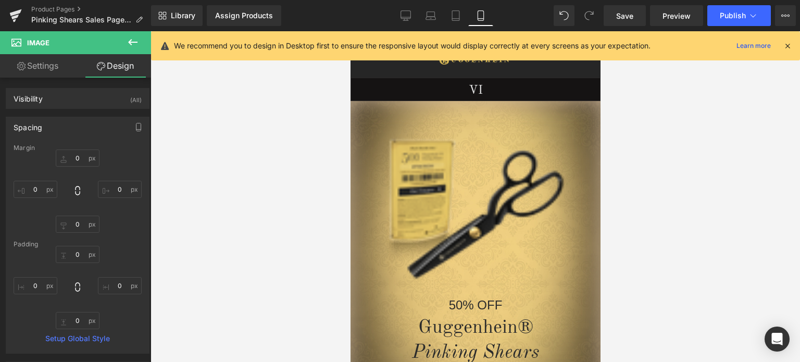
click at [786, 43] on icon at bounding box center [787, 45] width 9 height 9
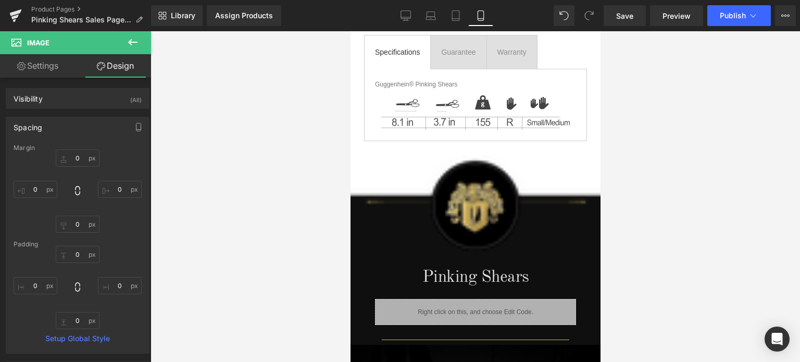
scroll to position [727, 0]
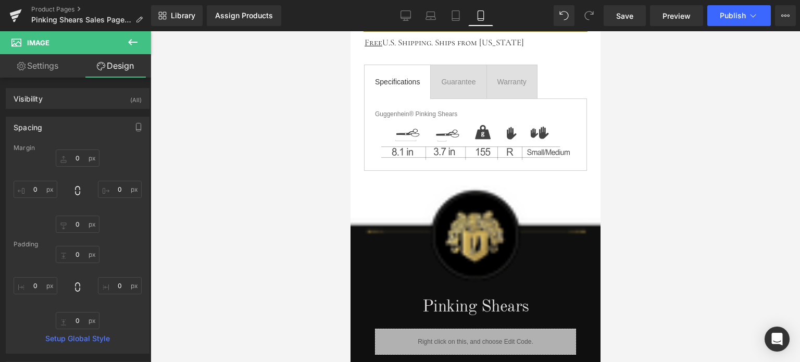
drag, startPoint x: 594, startPoint y: 63, endPoint x: 963, endPoint y: 158, distance: 380.5
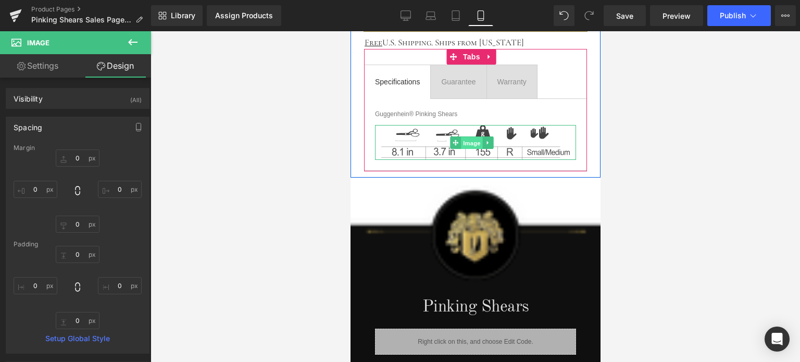
click at [469, 137] on span "Image" at bounding box center [472, 143] width 22 height 13
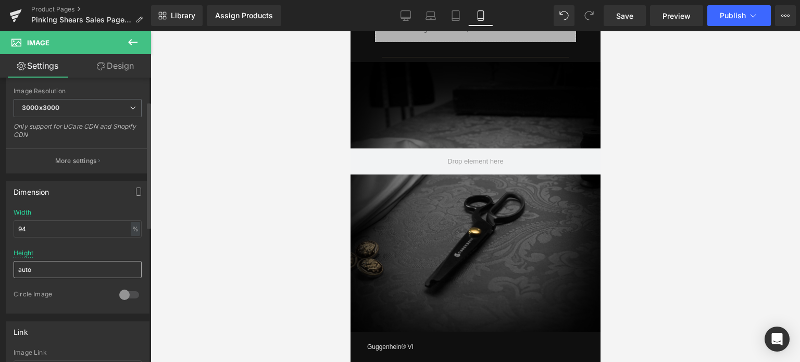
scroll to position [261, 0]
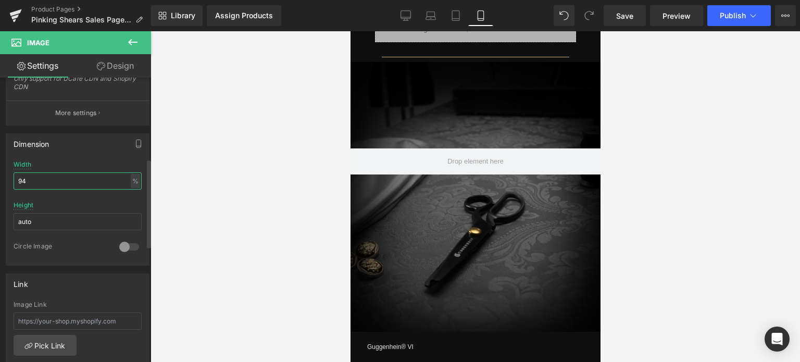
drag, startPoint x: 23, startPoint y: 180, endPoint x: 30, endPoint y: 180, distance: 7.3
click at [30, 180] on input "94" at bounding box center [78, 180] width 128 height 17
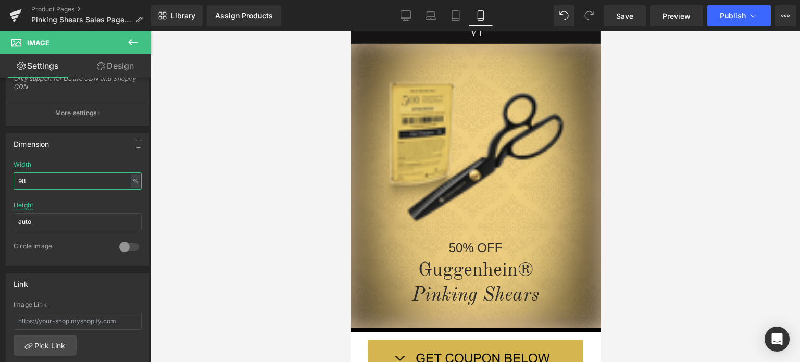
scroll to position [46, 0]
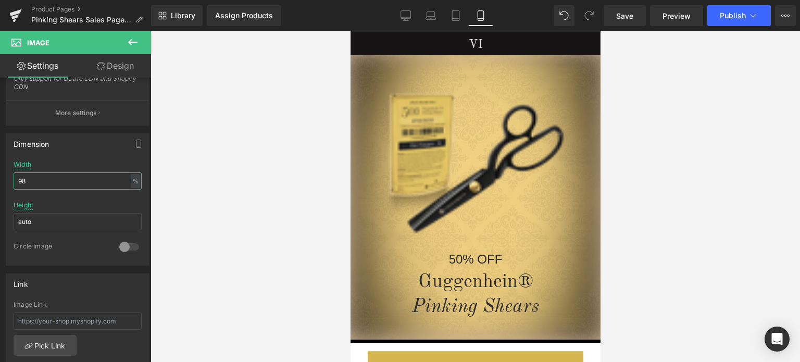
drag, startPoint x: 596, startPoint y: 215, endPoint x: 980, endPoint y: 91, distance: 403.3
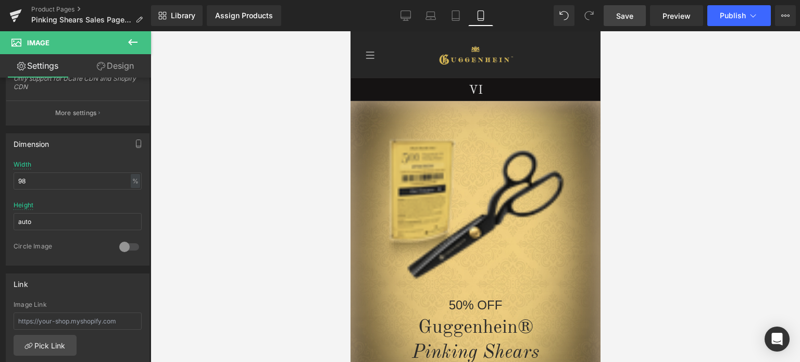
click at [627, 19] on span "Save" at bounding box center [624, 15] width 17 height 11
click at [629, 16] on span "Save" at bounding box center [624, 15] width 17 height 11
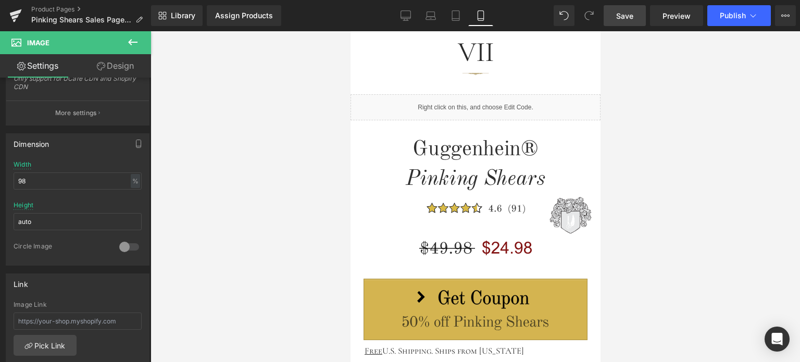
scroll to position [462, 0]
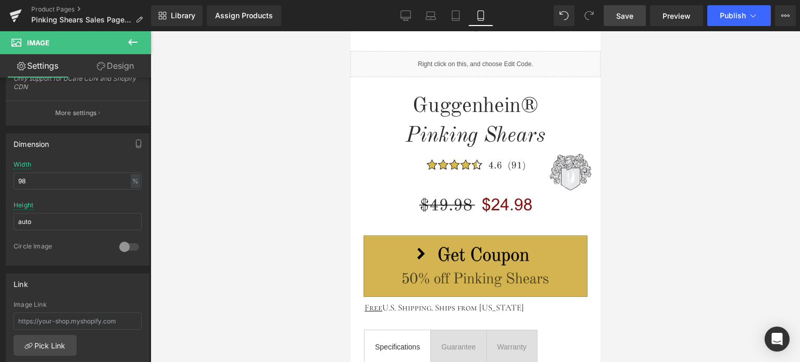
click at [634, 17] on span "Save" at bounding box center [624, 15] width 17 height 11
click at [674, 18] on span "Preview" at bounding box center [677, 15] width 28 height 11
click at [405, 12] on icon at bounding box center [406, 15] width 10 height 10
type input "auto"
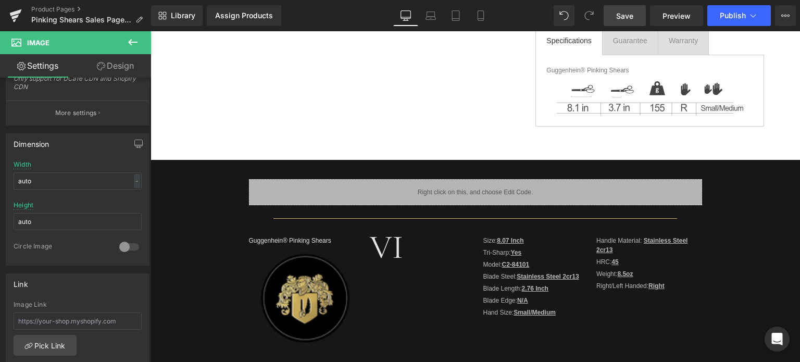
scroll to position [365, 0]
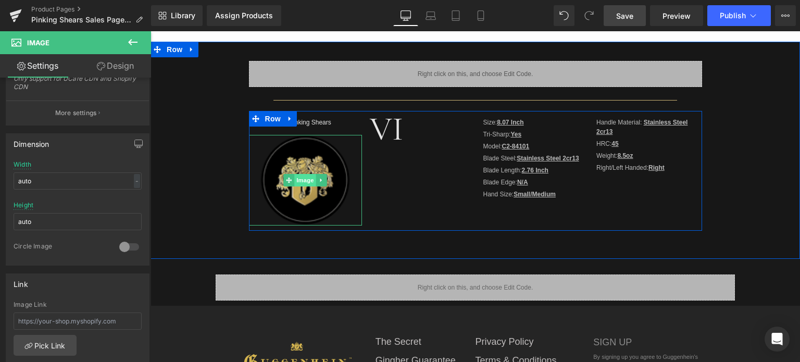
drag, startPoint x: 304, startPoint y: 180, endPoint x: 306, endPoint y: 175, distance: 5.6
click at [304, 180] on span "Image" at bounding box center [305, 180] width 22 height 13
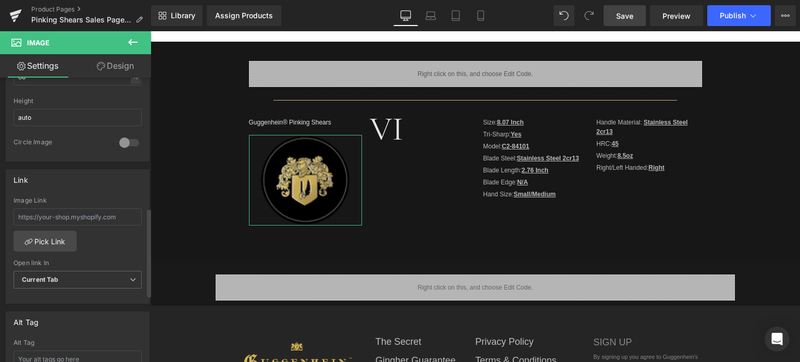
scroll to position [635, 0]
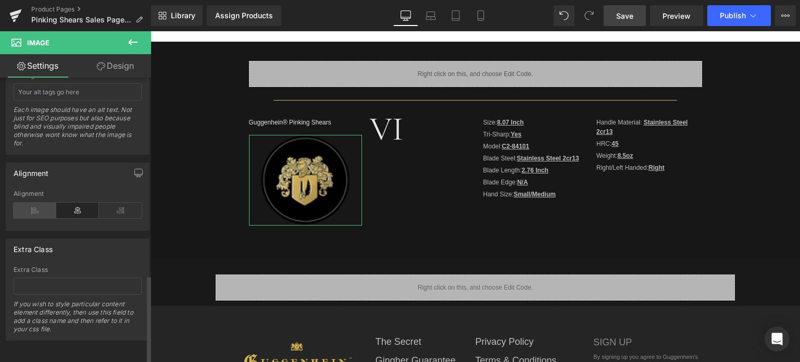
click at [35, 203] on icon at bounding box center [35, 211] width 43 height 16
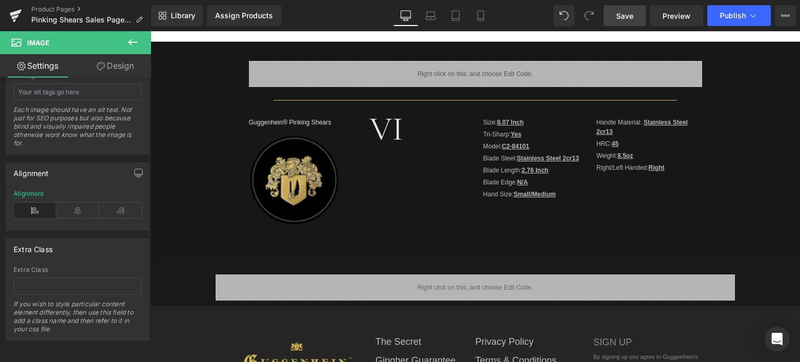
click at [626, 11] on span "Save" at bounding box center [624, 15] width 17 height 11
click at [57, 11] on link "Product Pages" at bounding box center [91, 9] width 120 height 8
